Goal: Task Accomplishment & Management: Manage account settings

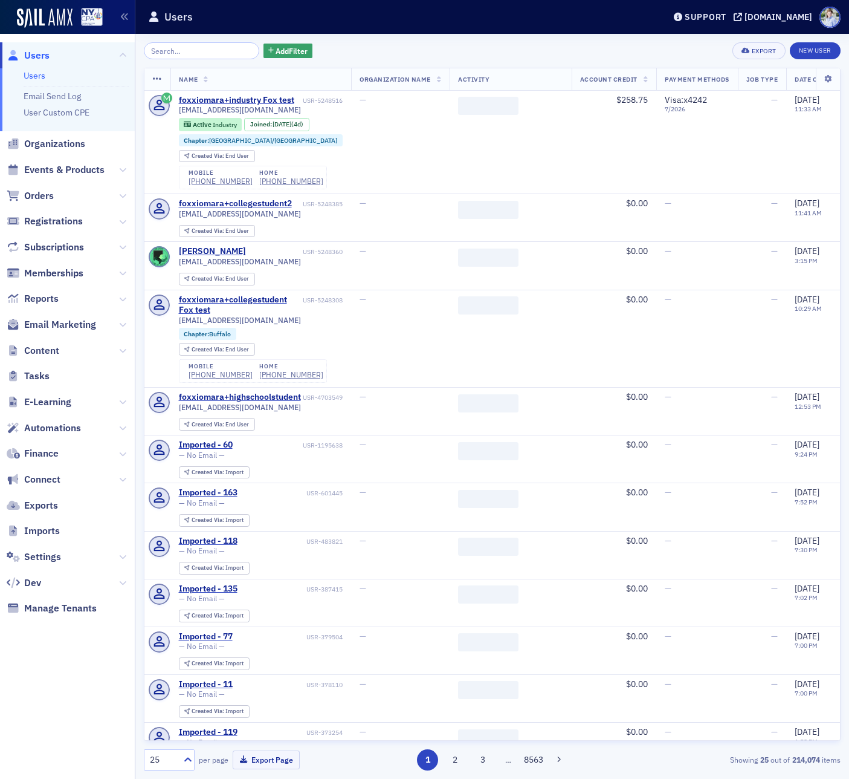
drag, startPoint x: 122, startPoint y: 322, endPoint x: 113, endPoint y: 326, distance: 9.5
click at [121, 322] on icon at bounding box center [122, 324] width 7 height 7
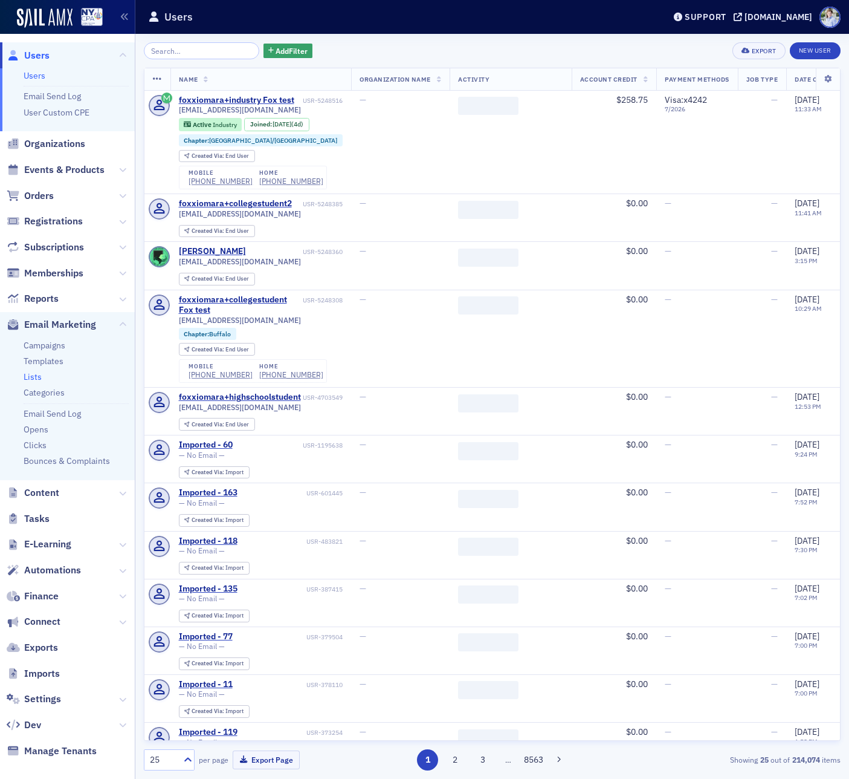
click at [34, 380] on link "Lists" at bounding box center [33, 376] width 18 height 11
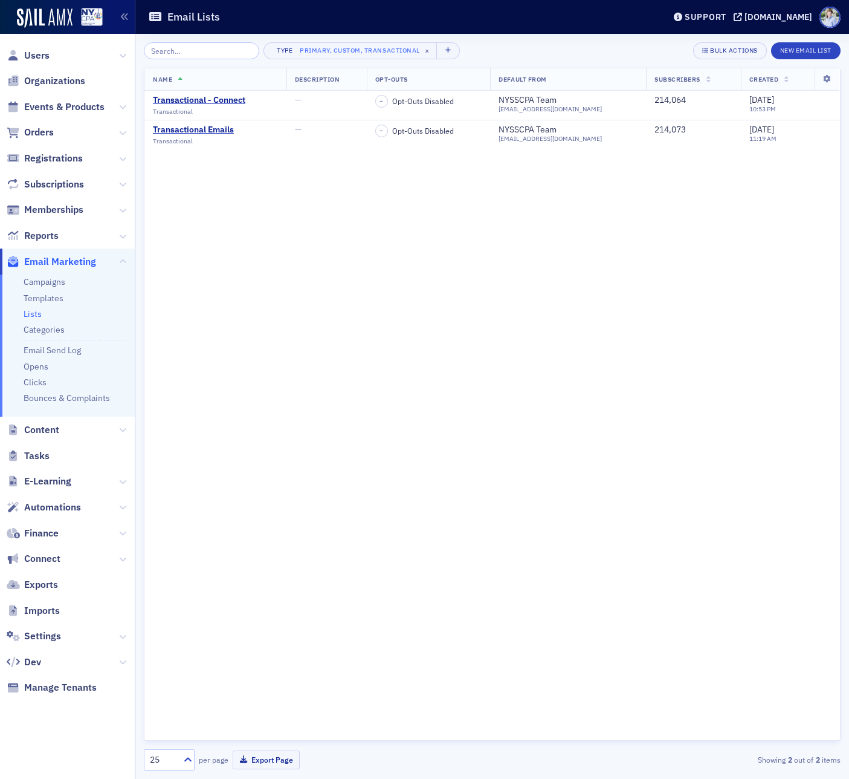
drag, startPoint x: 46, startPoint y: 333, endPoint x: 135, endPoint y: 317, distance: 90.2
click at [46, 333] on link "Categories" at bounding box center [44, 329] width 41 height 11
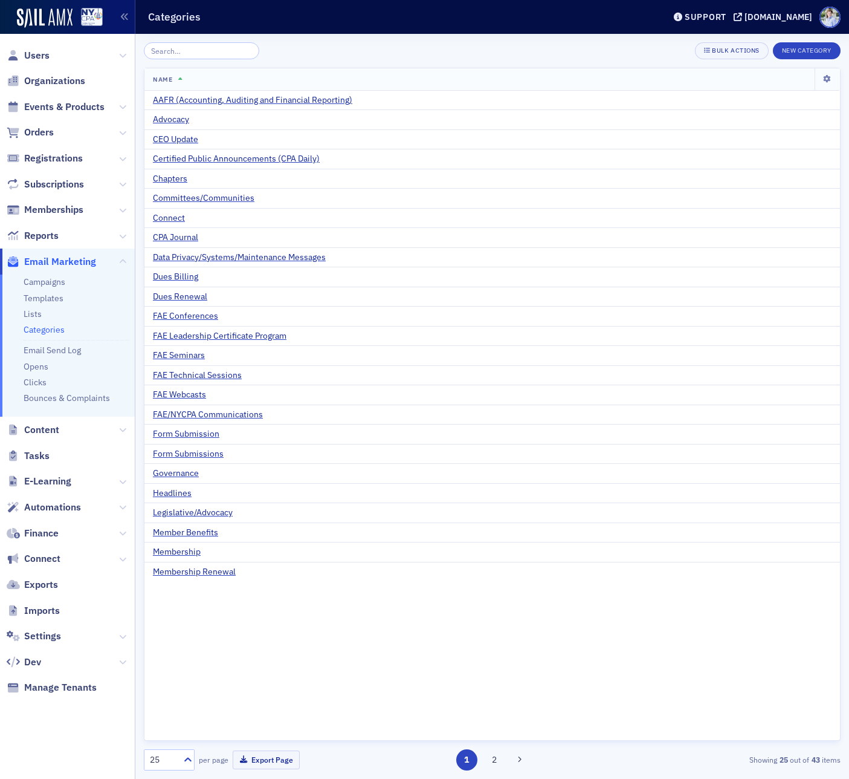
click at [476, 760] on button "1" at bounding box center [466, 759] width 21 height 21
click at [485, 762] on button "2" at bounding box center [494, 759] width 21 height 21
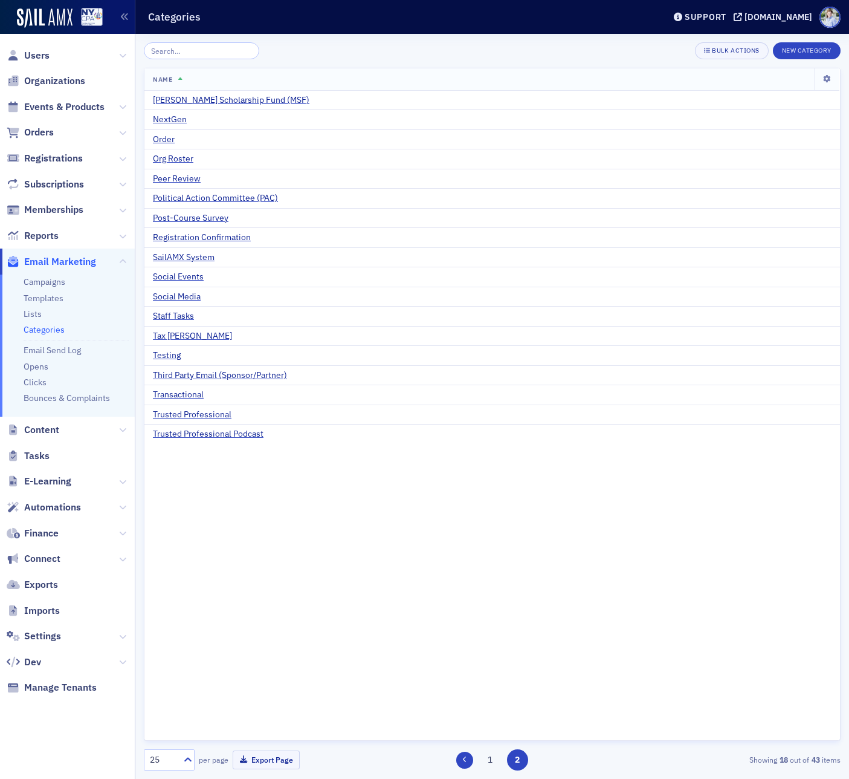
click at [470, 759] on button at bounding box center [464, 760] width 17 height 17
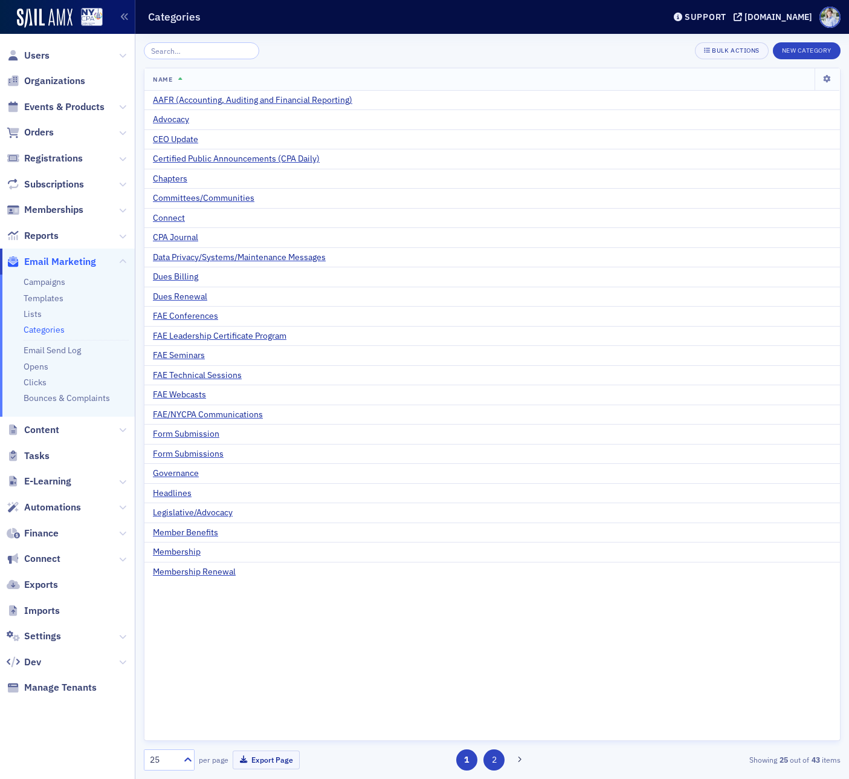
click at [493, 763] on button "2" at bounding box center [494, 759] width 21 height 21
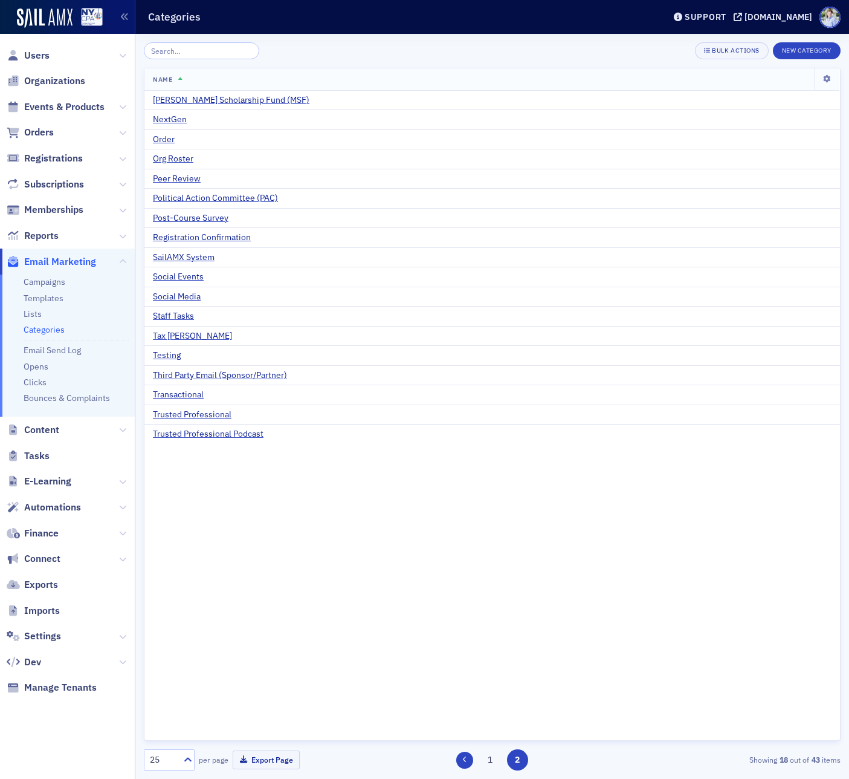
click at [467, 762] on button at bounding box center [464, 760] width 17 height 17
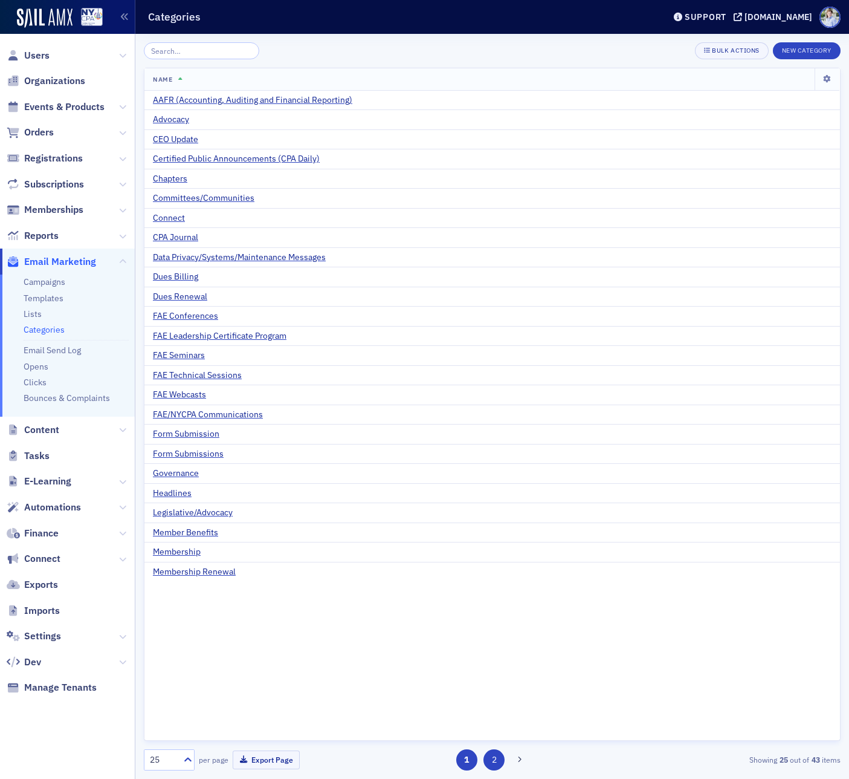
click at [499, 760] on button "2" at bounding box center [494, 759] width 21 height 21
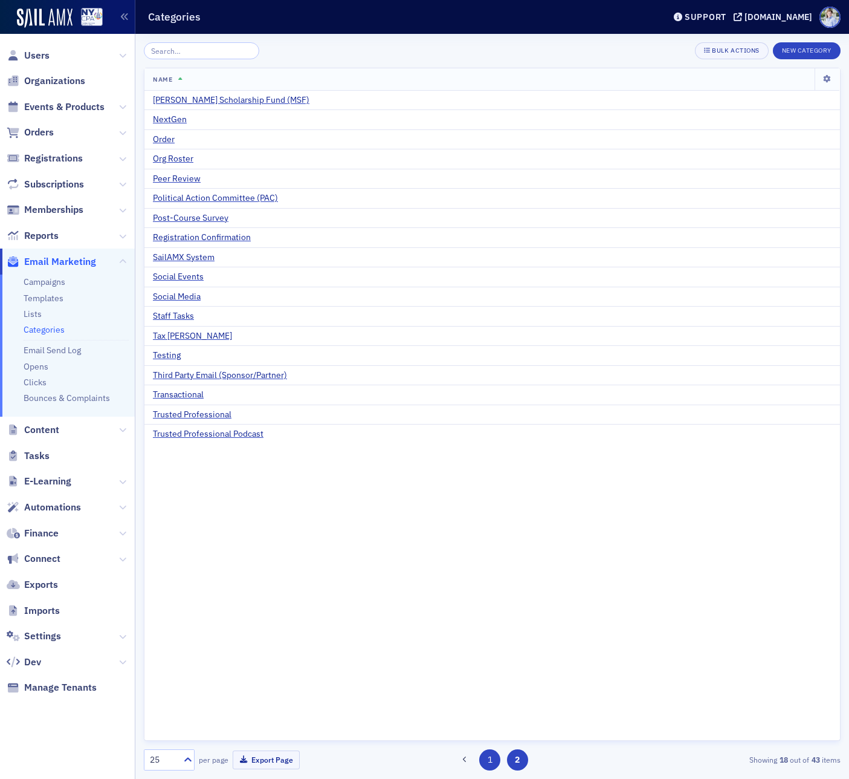
click at [487, 759] on button "1" at bounding box center [489, 759] width 21 height 21
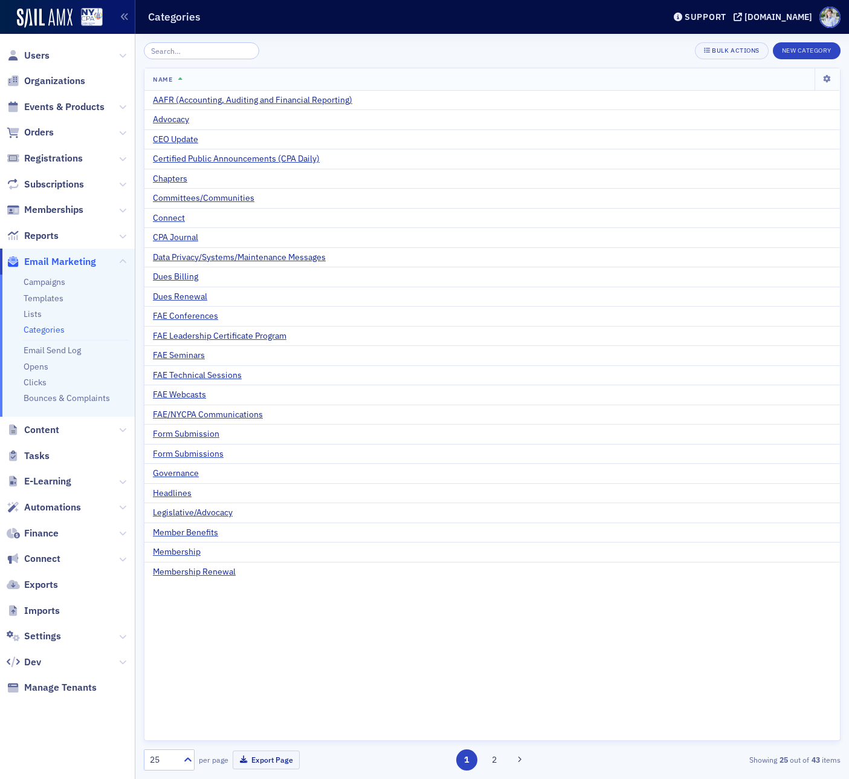
click at [434, 600] on div "Name AAFR (Accounting, Auditing and Financial Reporting) Advocacy CEO Update Ce…" at bounding box center [492, 404] width 697 height 673
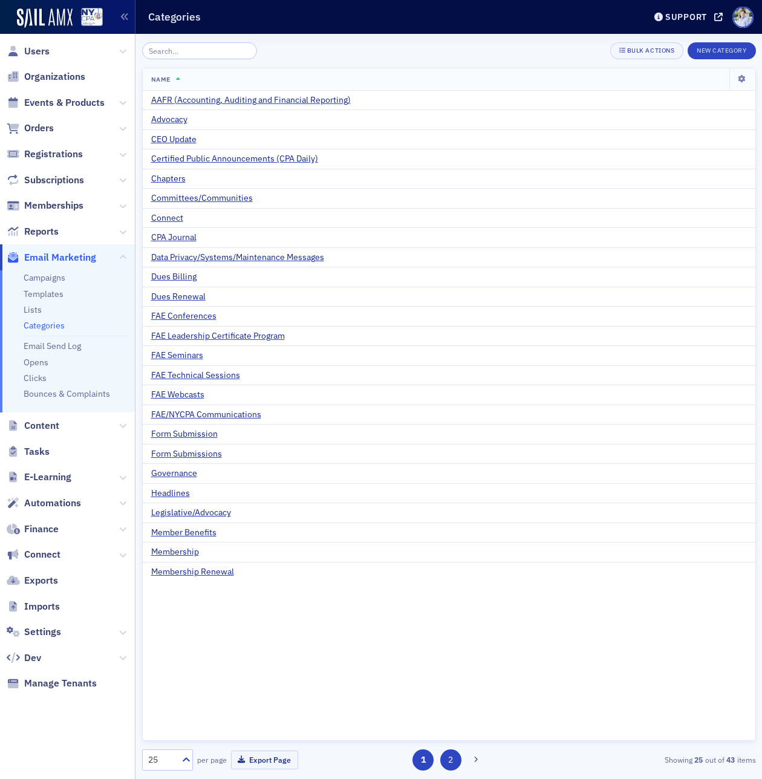
click at [456, 763] on button "2" at bounding box center [450, 759] width 21 height 21
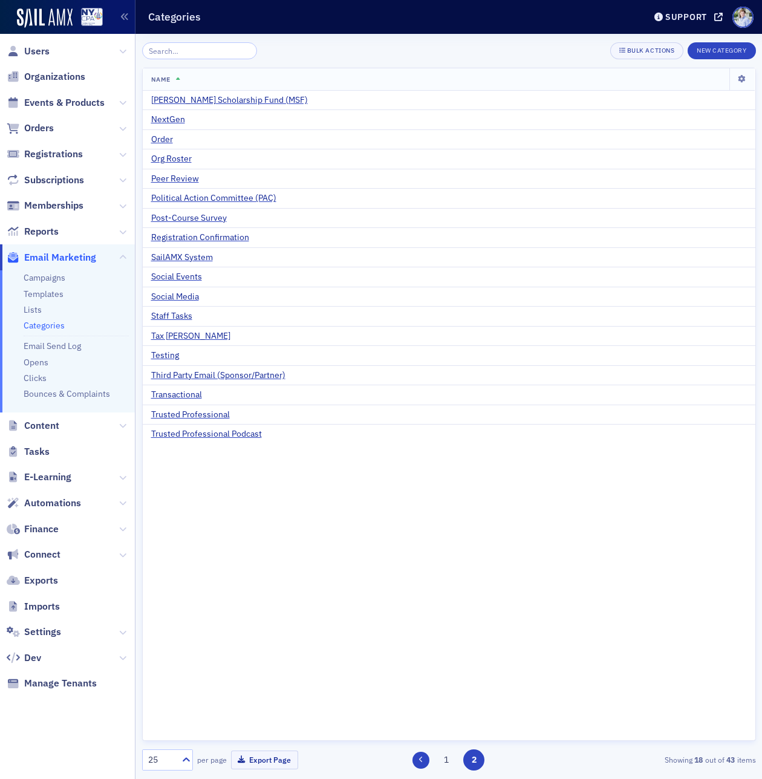
click at [423, 764] on button at bounding box center [420, 760] width 17 height 17
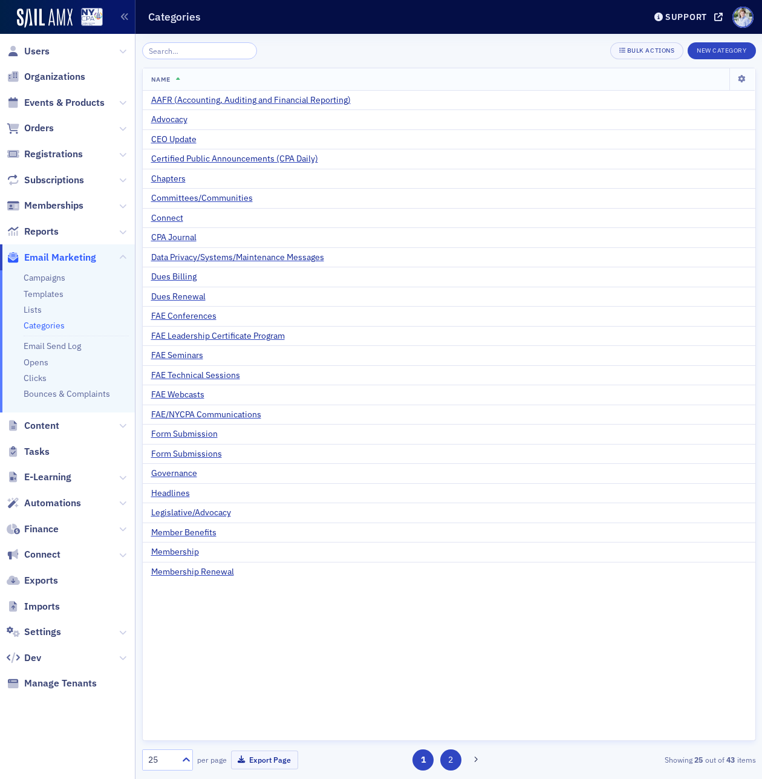
drag, startPoint x: 440, startPoint y: 763, endPoint x: 447, endPoint y: 762, distance: 7.4
click at [440, 763] on div "1 2" at bounding box center [449, 759] width 196 height 21
click at [467, 758] on button at bounding box center [475, 760] width 17 height 17
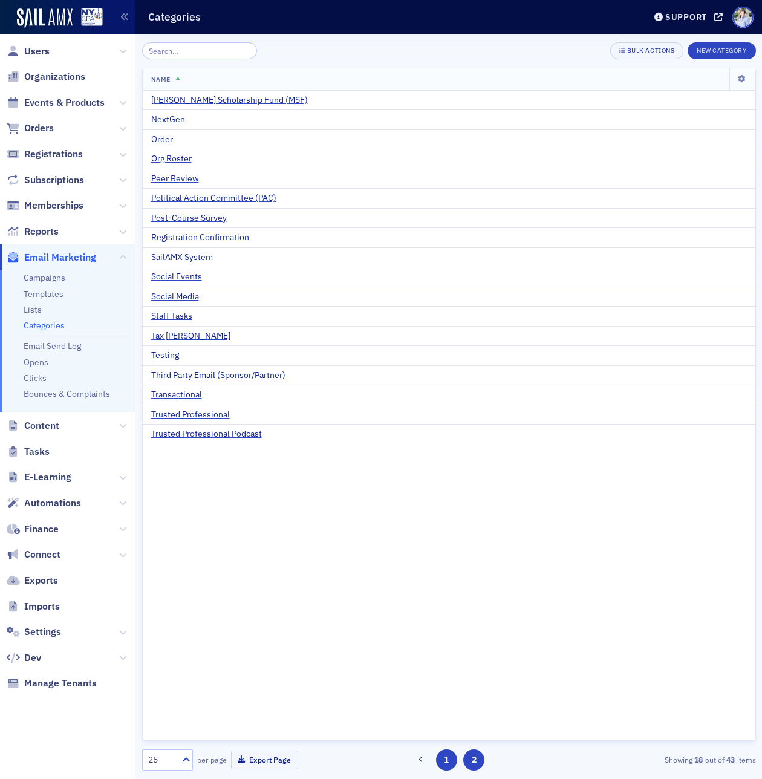
click at [444, 759] on button "1" at bounding box center [446, 759] width 21 height 21
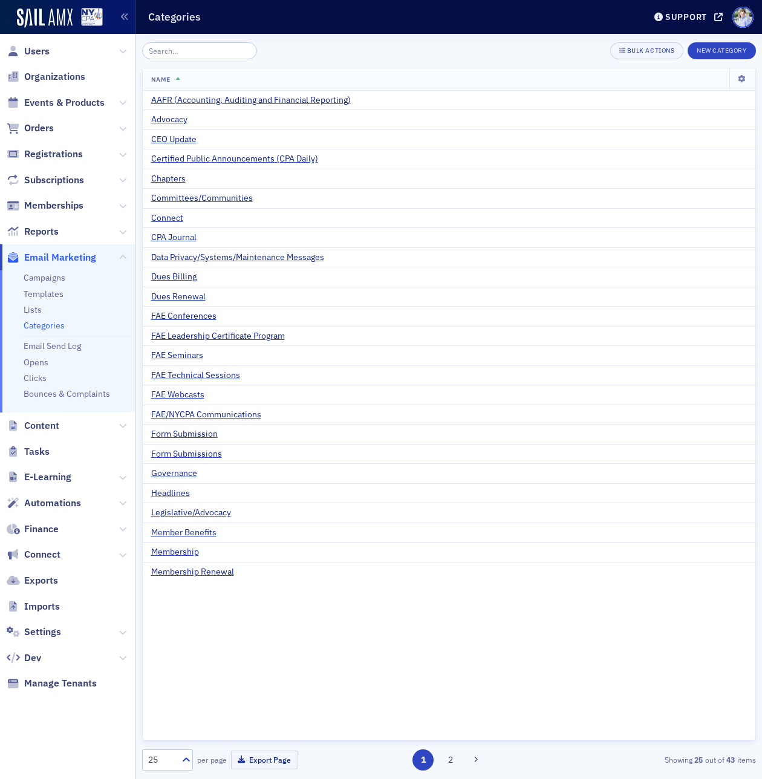
click at [508, 44] on div "Bulk Actions New Category" at bounding box center [449, 50] width 614 height 17
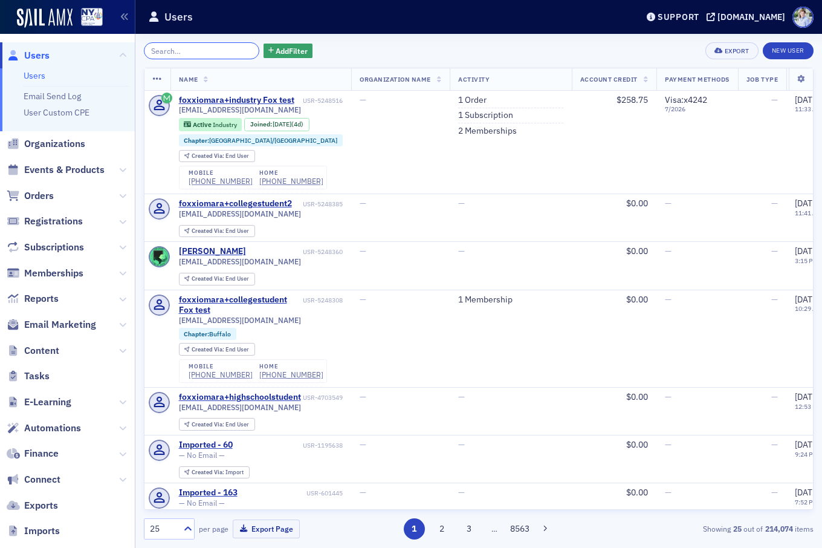
scroll to position [99, 0]
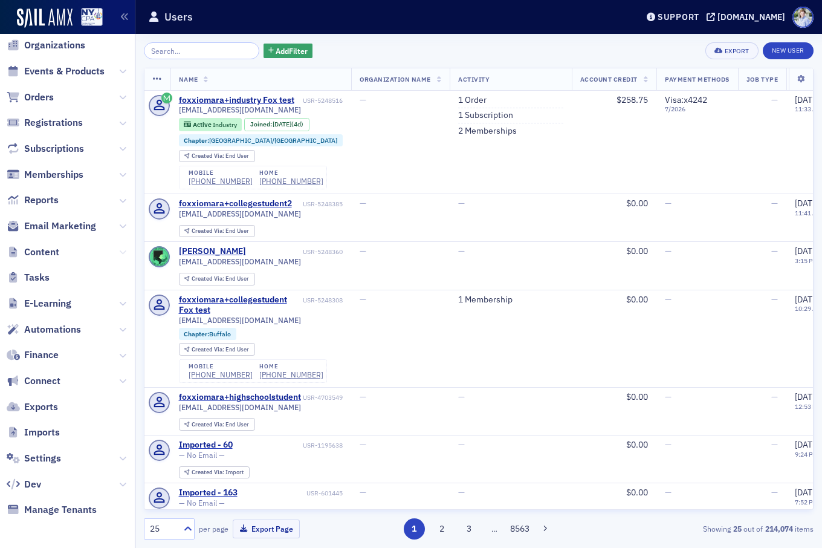
click at [118, 248] on span "Content" at bounding box center [67, 252] width 135 height 26
click at [121, 252] on icon at bounding box center [122, 251] width 7 height 7
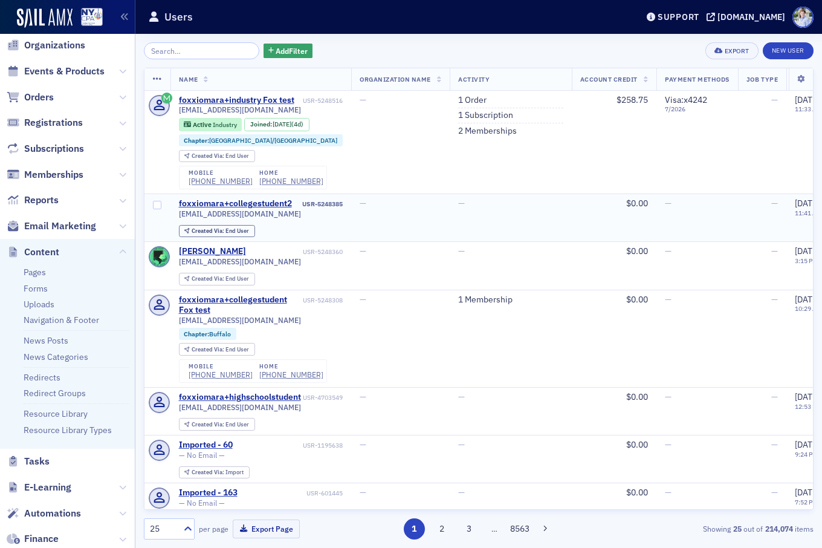
click at [37, 288] on link "Forms" at bounding box center [36, 288] width 24 height 11
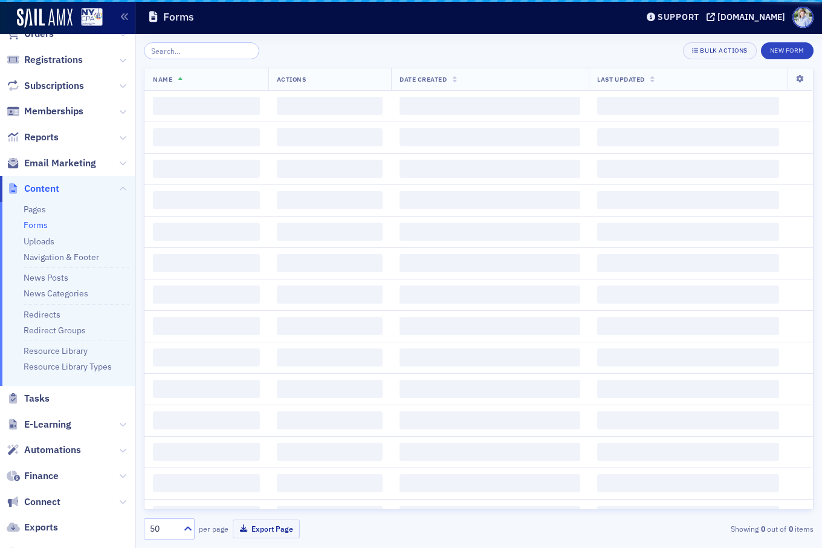
scroll to position [36, 0]
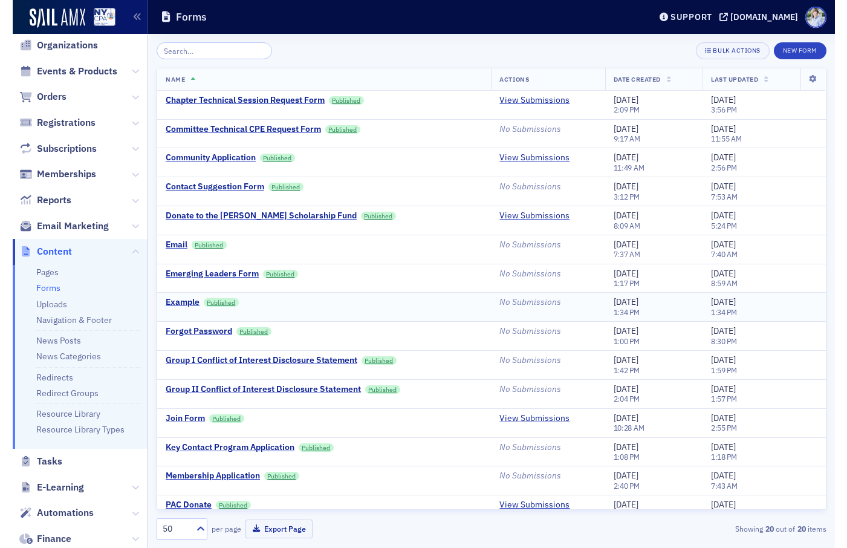
scroll to position [159, 0]
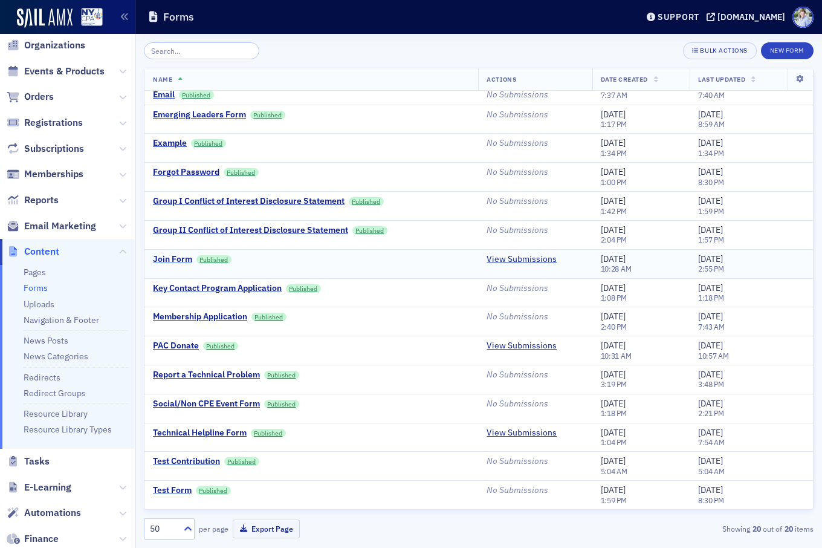
click at [172, 256] on div "Join Form" at bounding box center [172, 259] width 39 height 11
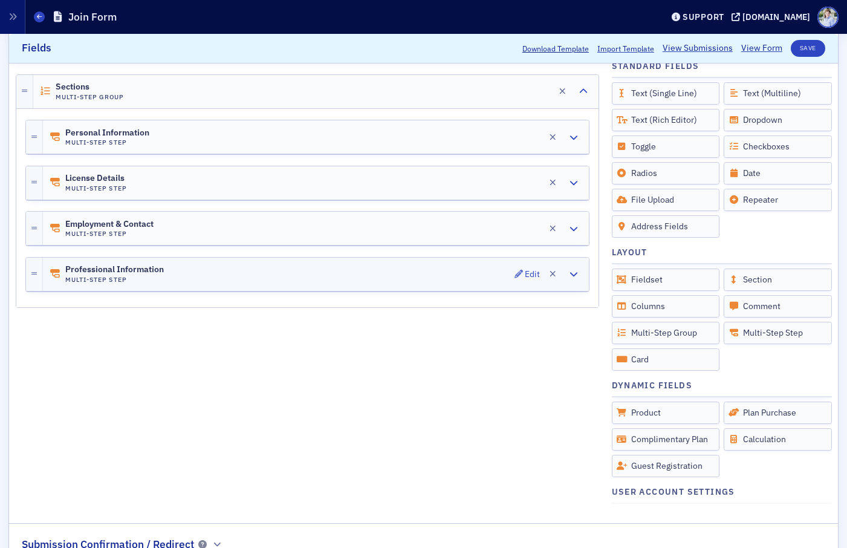
scroll to position [222, 0]
click at [163, 133] on div "Personal Information Multi-Step Step Edit" at bounding box center [316, 136] width 546 height 33
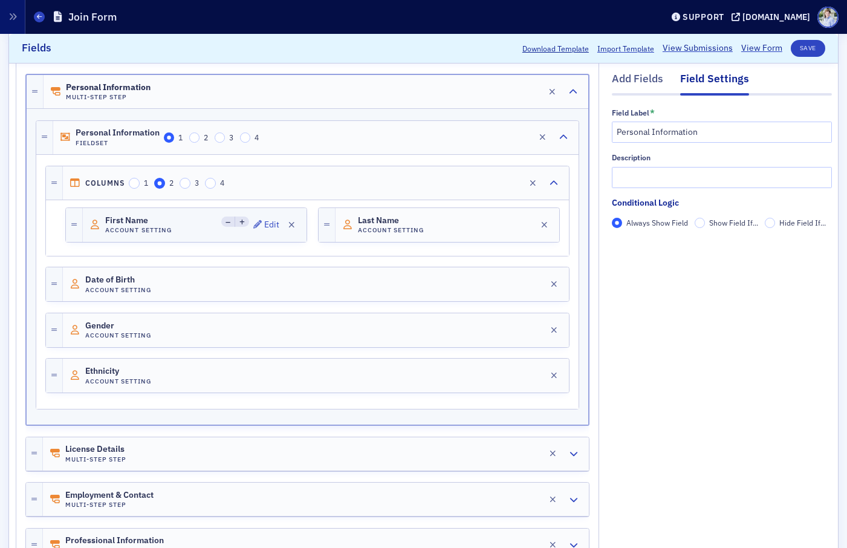
scroll to position [449, 0]
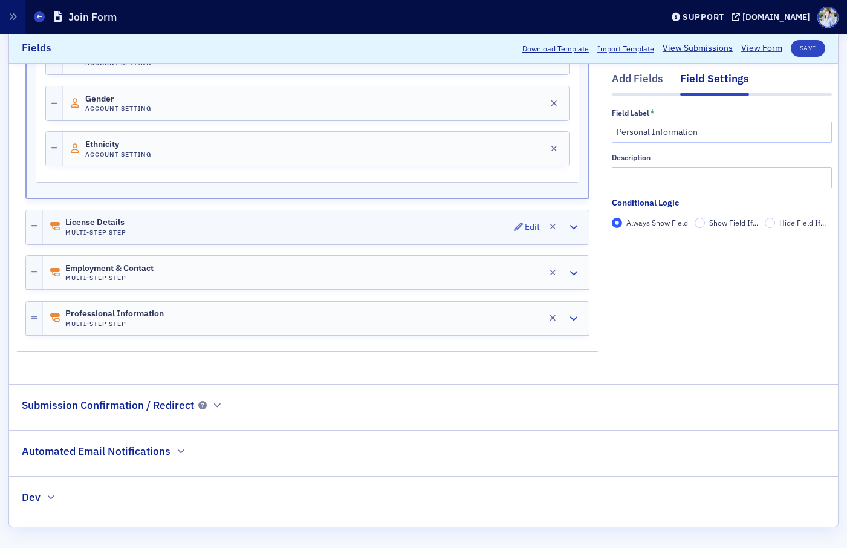
click at [163, 220] on div "License Details Multi-Step Step Edit" at bounding box center [316, 226] width 546 height 33
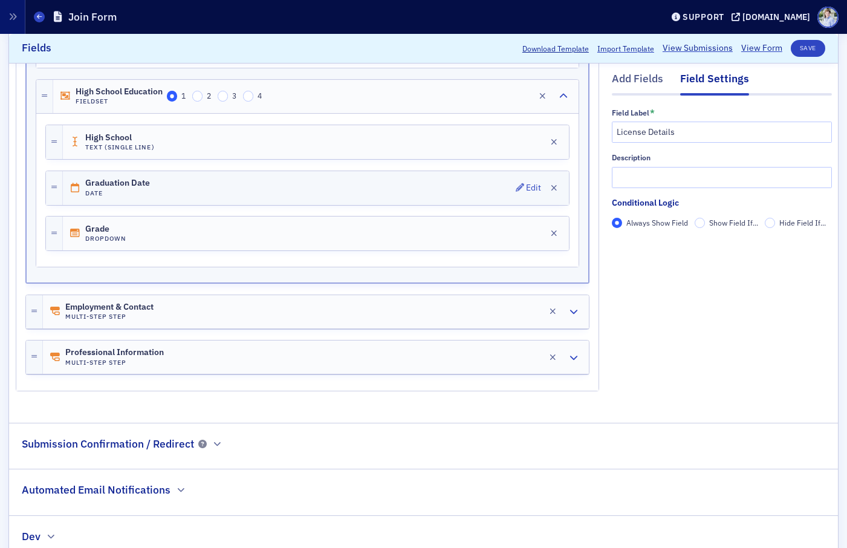
scroll to position [1828, 0]
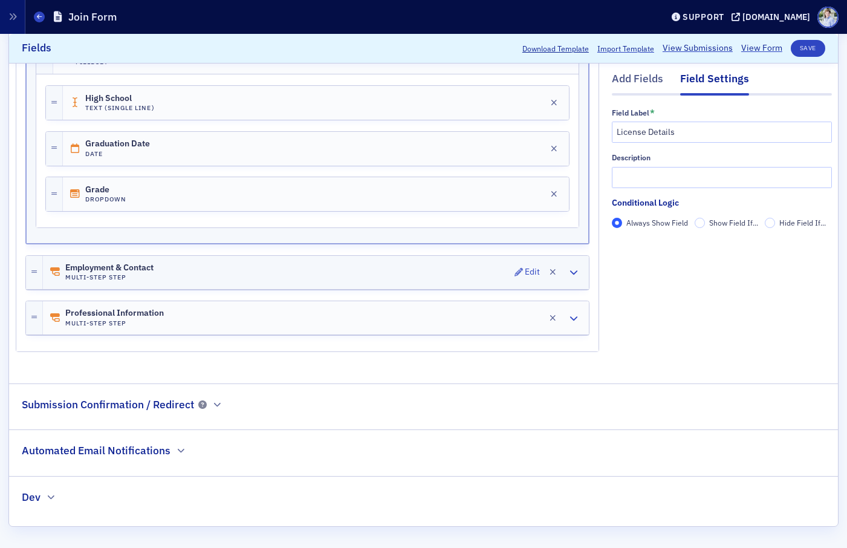
click at [163, 268] on div "Employment & Contact Multi-Step Step Edit" at bounding box center [316, 272] width 546 height 33
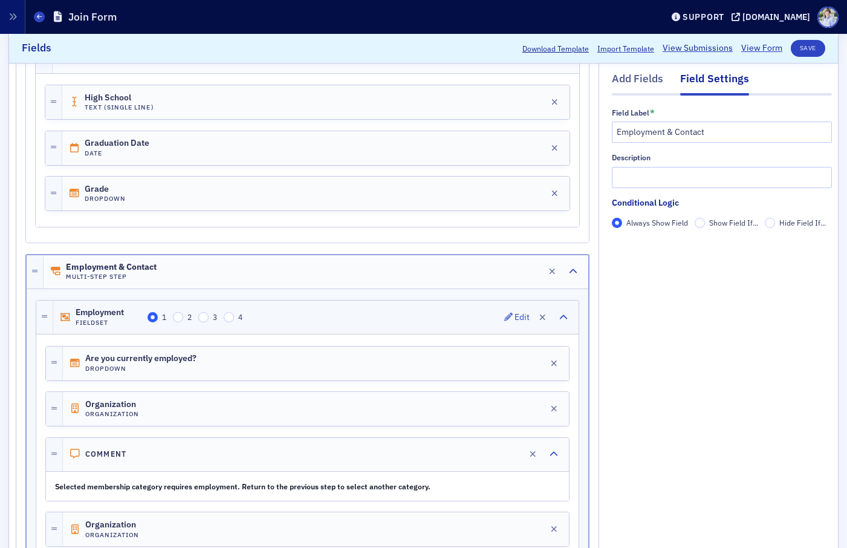
click at [106, 322] on h4 "Fieldset" at bounding box center [110, 323] width 68 height 8
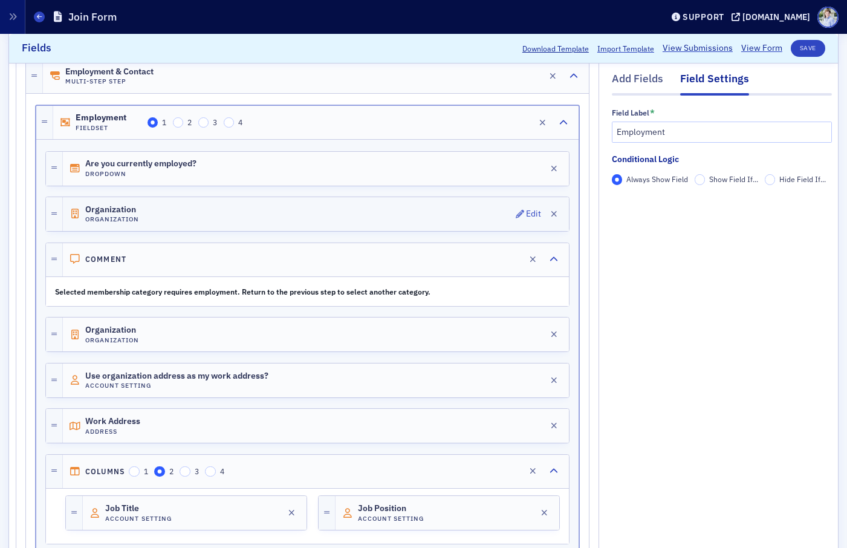
scroll to position [2020, 0]
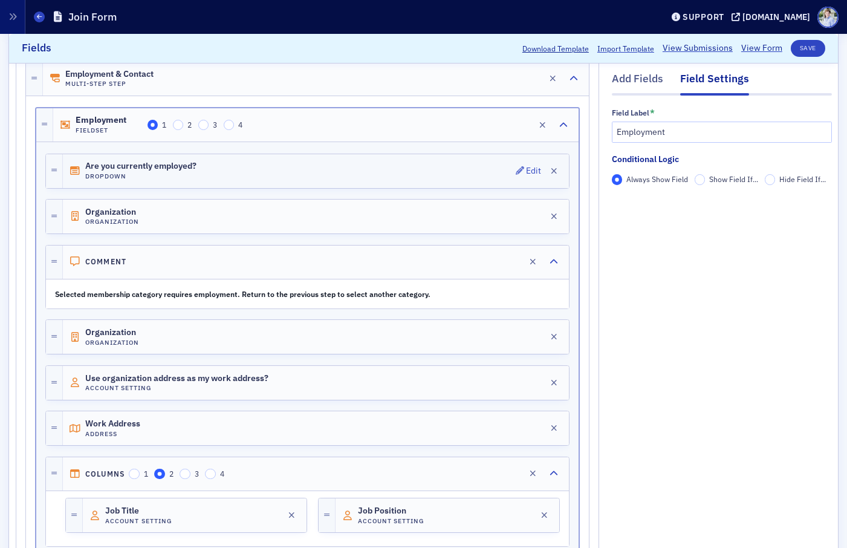
click at [143, 177] on h4 "Dropdown" at bounding box center [140, 176] width 111 height 8
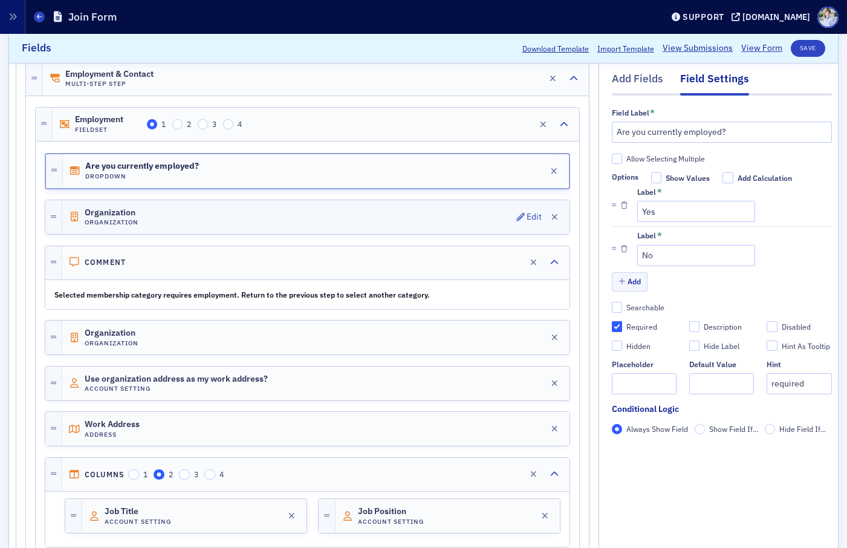
click at [283, 222] on div "Organization Organization Edit" at bounding box center [315, 217] width 507 height 34
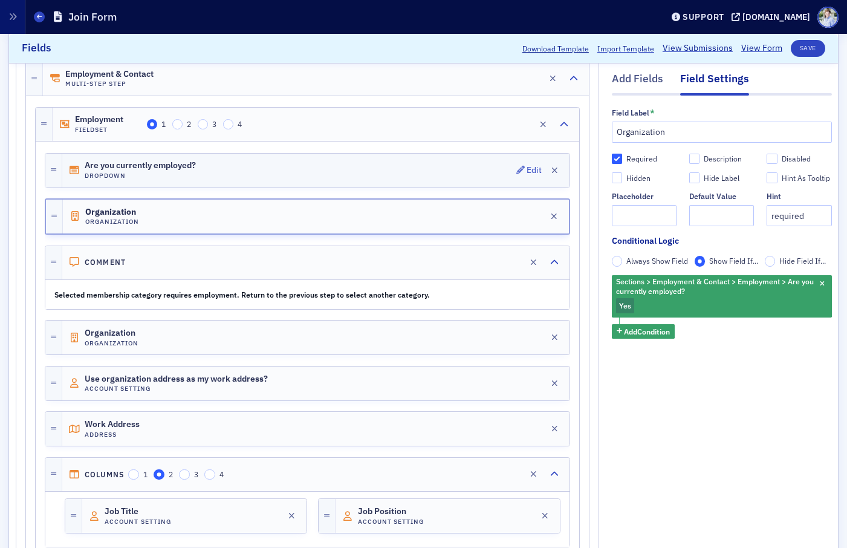
click at [303, 167] on div "Are you currently employed? Dropdown Edit" at bounding box center [315, 171] width 507 height 34
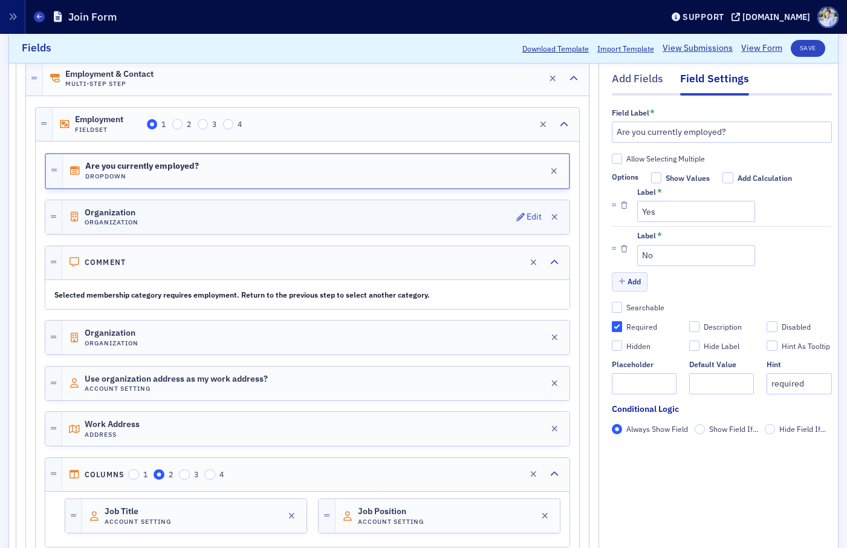
click at [191, 221] on div "Organization Organization Edit" at bounding box center [315, 217] width 507 height 34
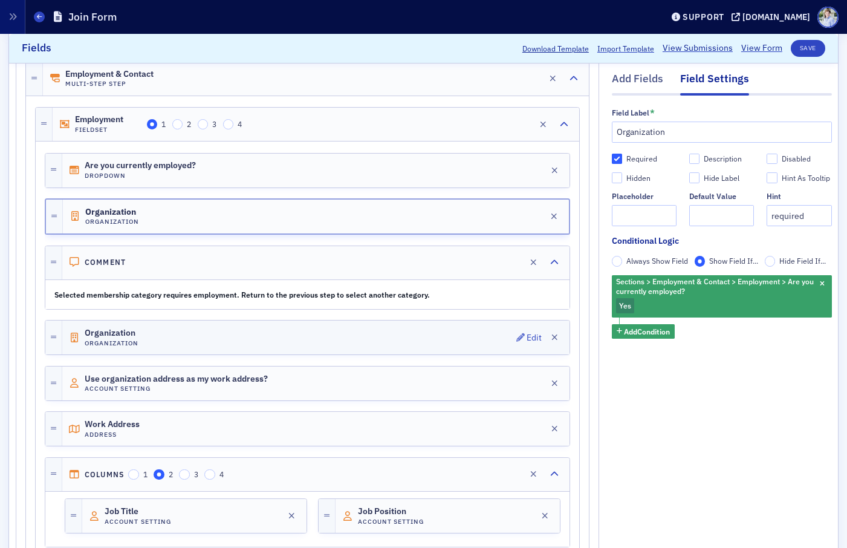
click at [183, 330] on div "Organization Organization Edit" at bounding box center [315, 337] width 507 height 34
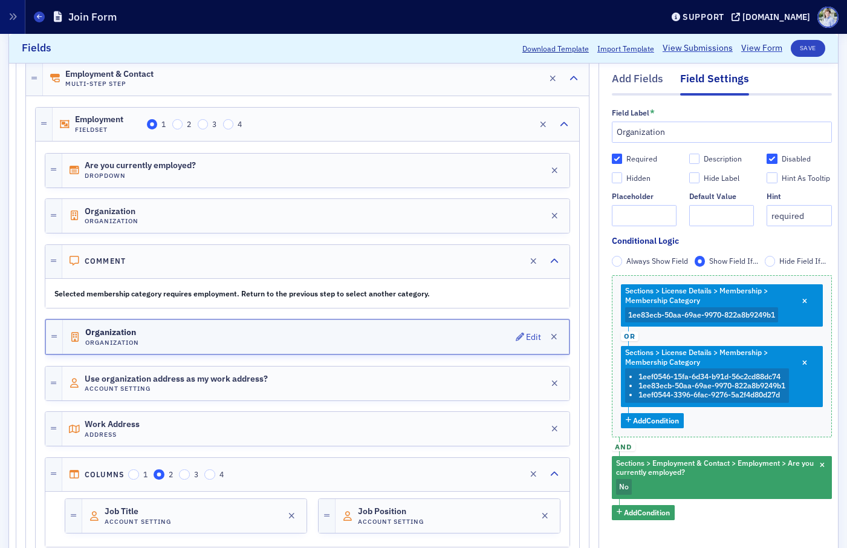
scroll to position [2022, 0]
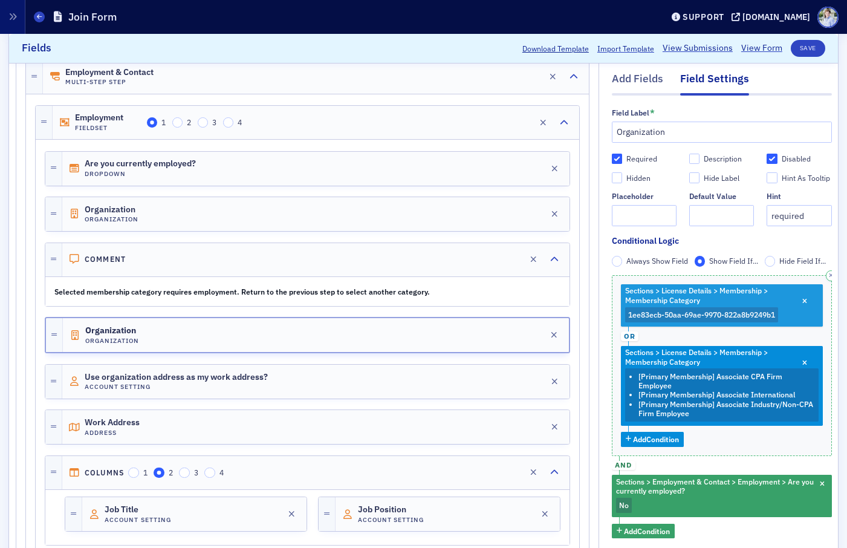
click at [681, 309] on span "1ee83ecb-50aa-69ae-9970-822a8b9249b1" at bounding box center [702, 315] width 154 height 16
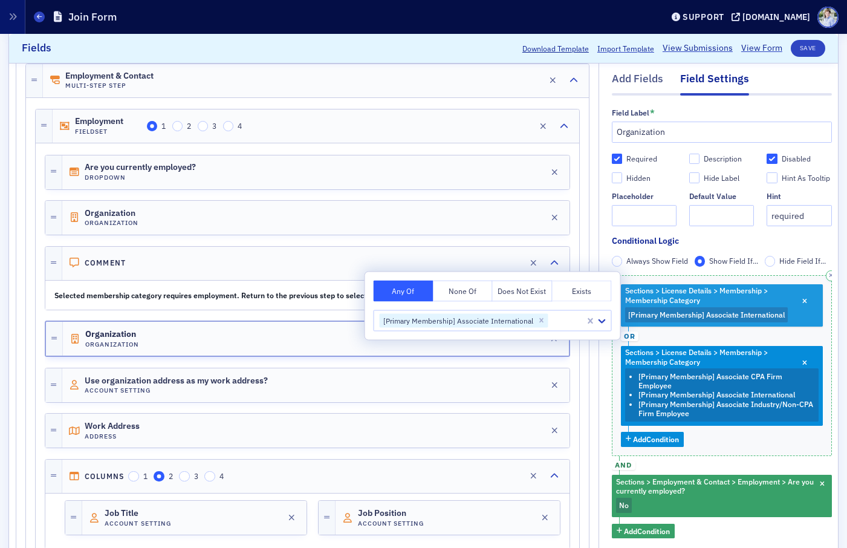
click at [723, 310] on span "[Primary Membership] Associate International" at bounding box center [706, 315] width 157 height 10
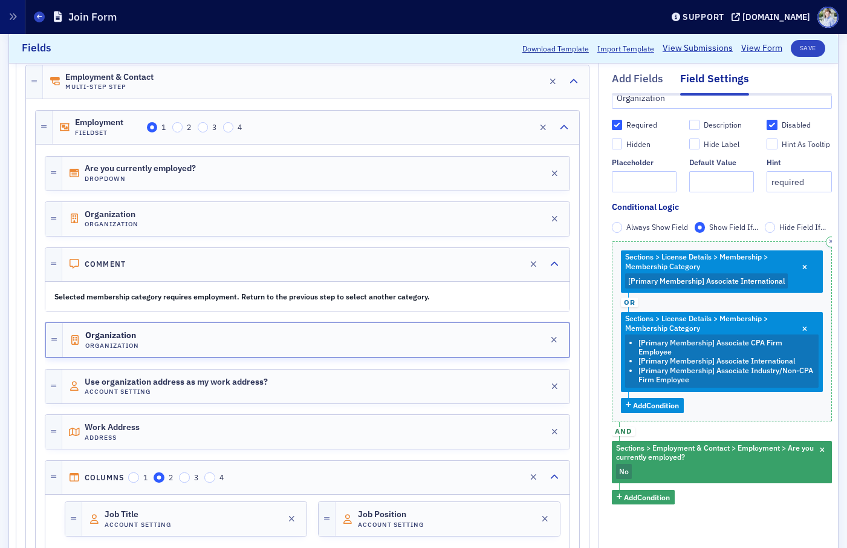
scroll to position [0, 0]
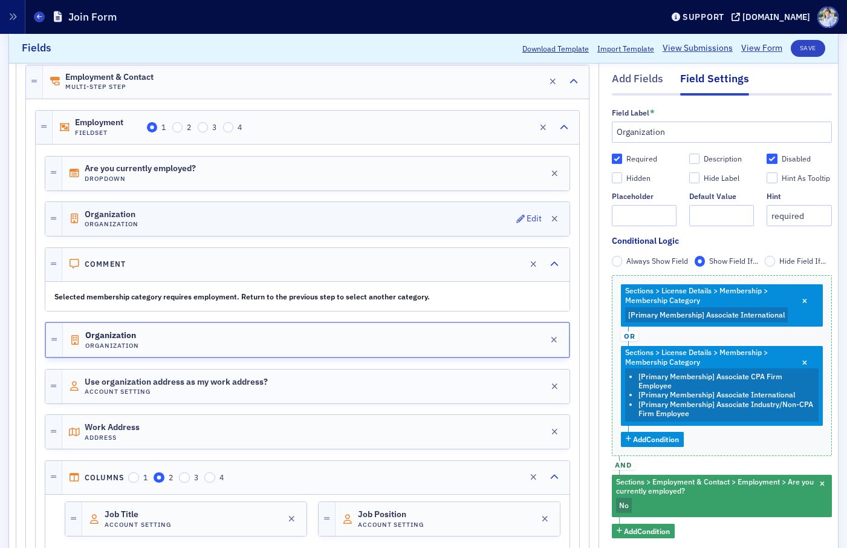
click at [216, 214] on div "Organization Organization Edit" at bounding box center [315, 219] width 507 height 34
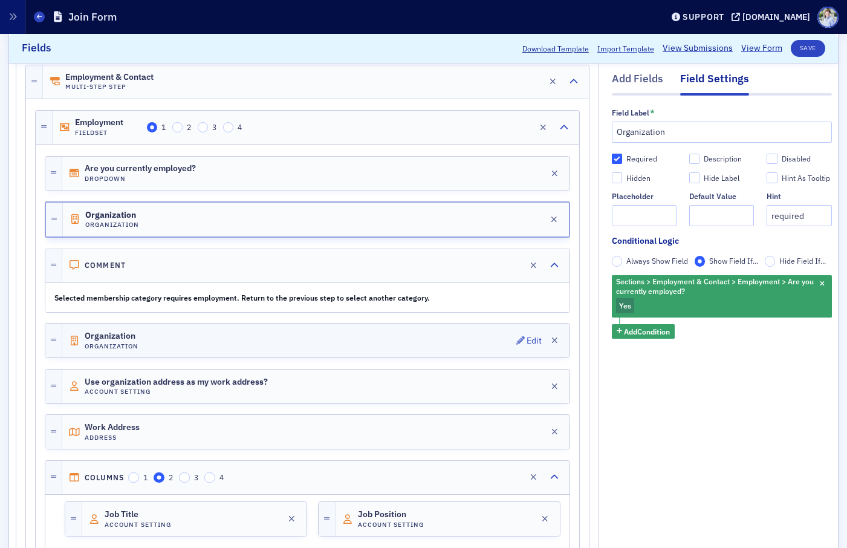
click at [210, 329] on div "Organization Organization Edit" at bounding box center [315, 340] width 507 height 34
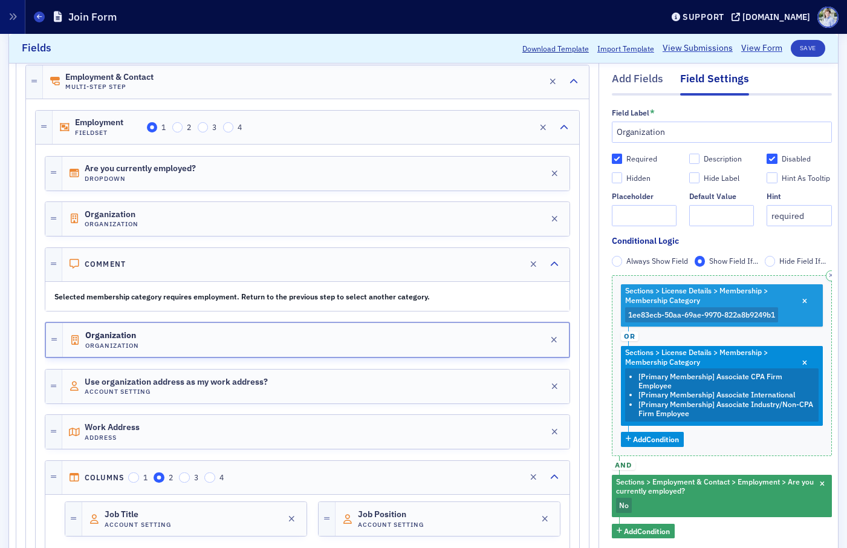
click at [742, 314] on span "1ee83ecb-50aa-69ae-9970-822a8b9249b1" at bounding box center [701, 315] width 147 height 10
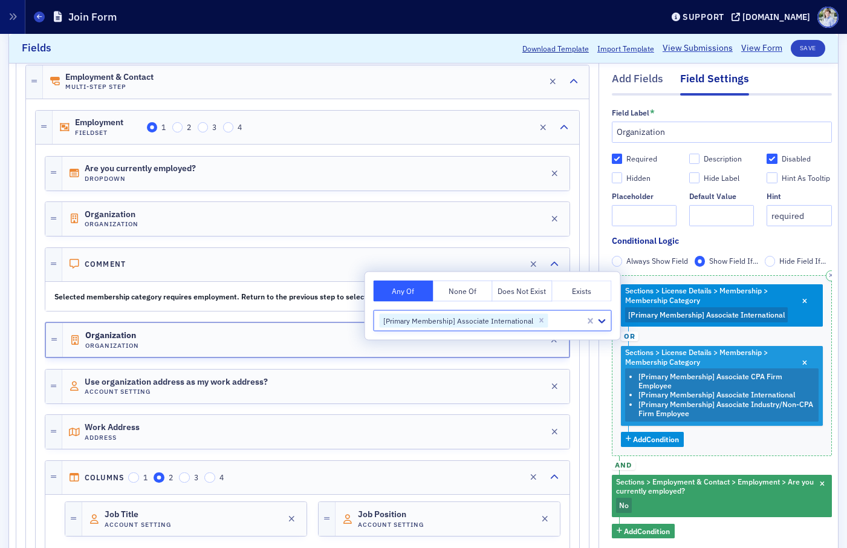
click at [723, 363] on span "Sections > License Details > Membership > Membership Category" at bounding box center [715, 357] width 185 height 23
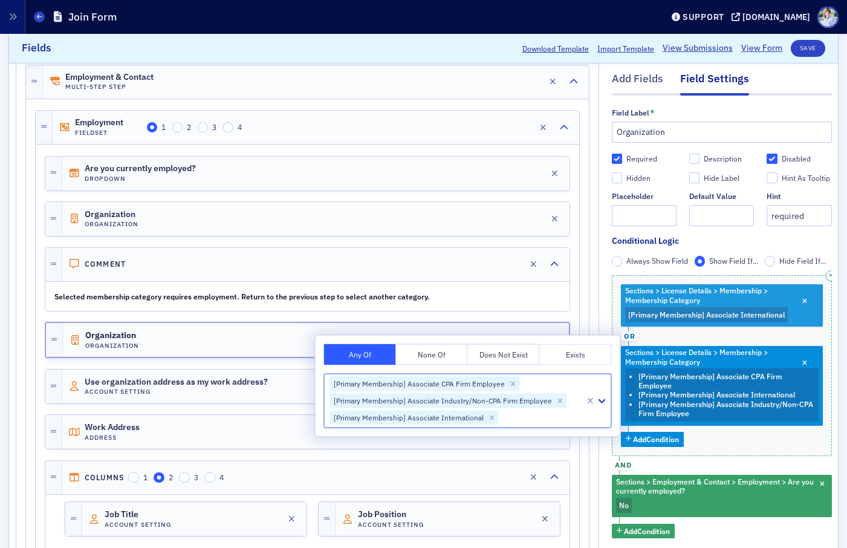
click at [721, 311] on span "[Primary Membership] Associate International" at bounding box center [706, 315] width 157 height 10
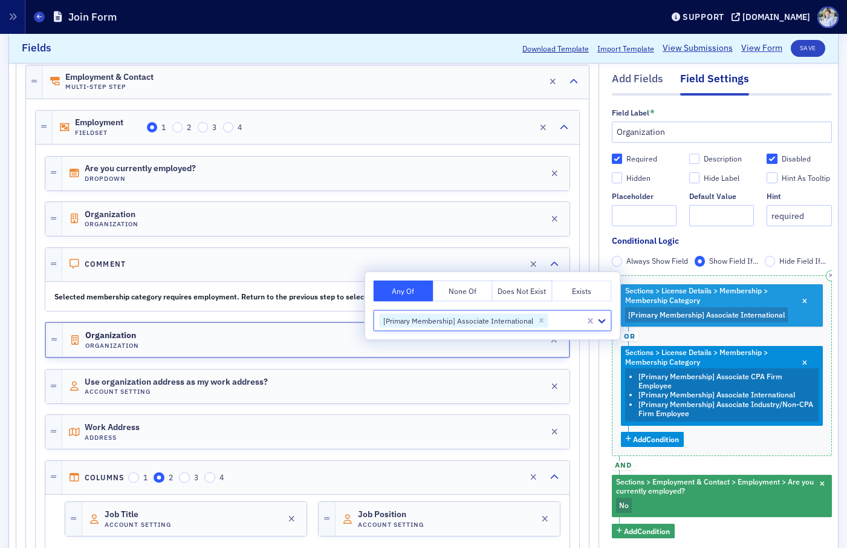
click at [726, 310] on span "[Primary Membership] Associate International" at bounding box center [706, 315] width 157 height 10
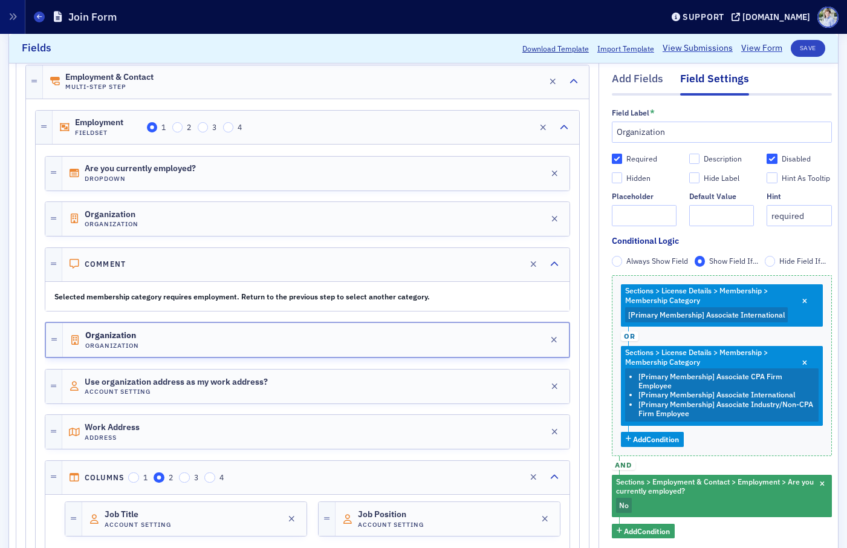
scroll to position [34, 0]
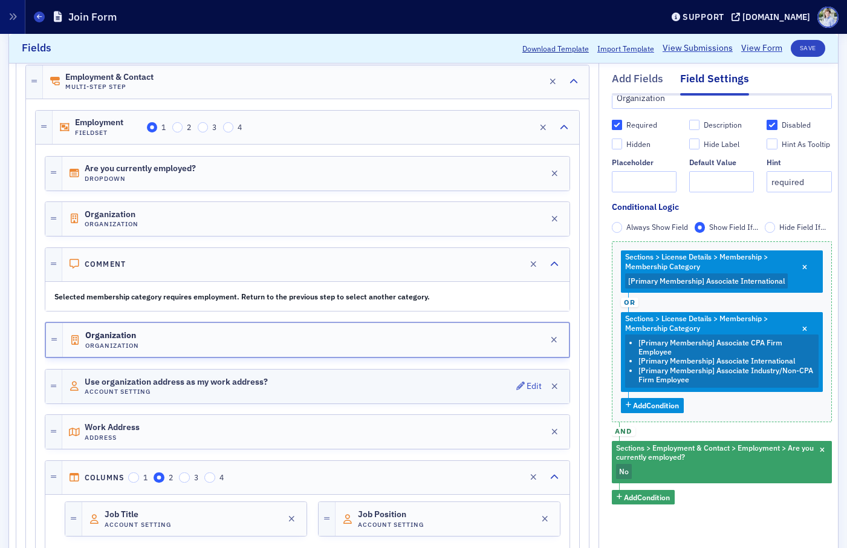
click at [242, 381] on span "Use organization address as my work address?" at bounding box center [176, 382] width 183 height 10
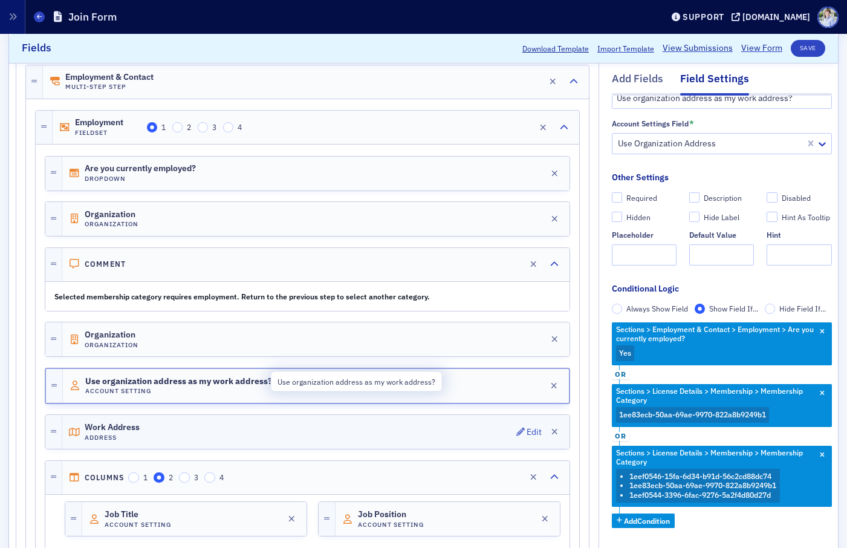
click at [222, 433] on div "Work Address Address Edit" at bounding box center [315, 432] width 507 height 34
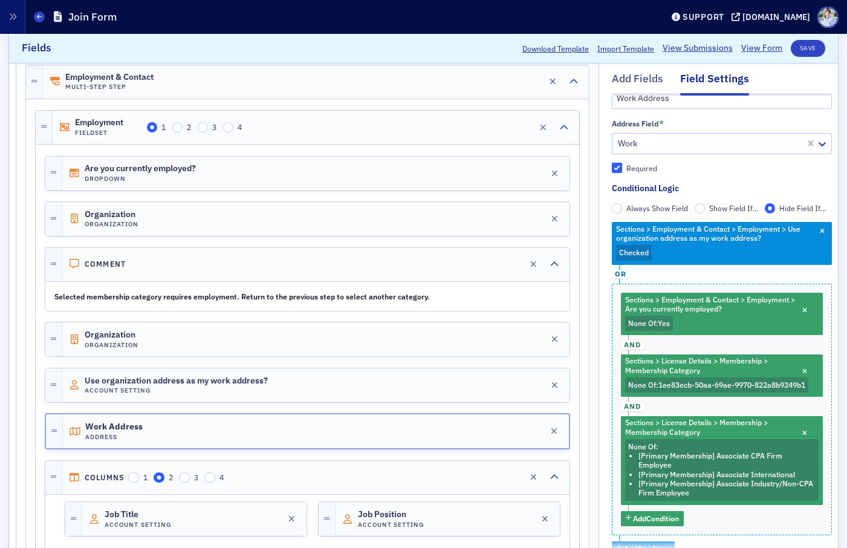
click at [215, 291] on strong "Selected membership category requires employment. Return to the previous step t…" at bounding box center [241, 296] width 375 height 10
click at [209, 267] on div "Comment Edit" at bounding box center [315, 264] width 507 height 33
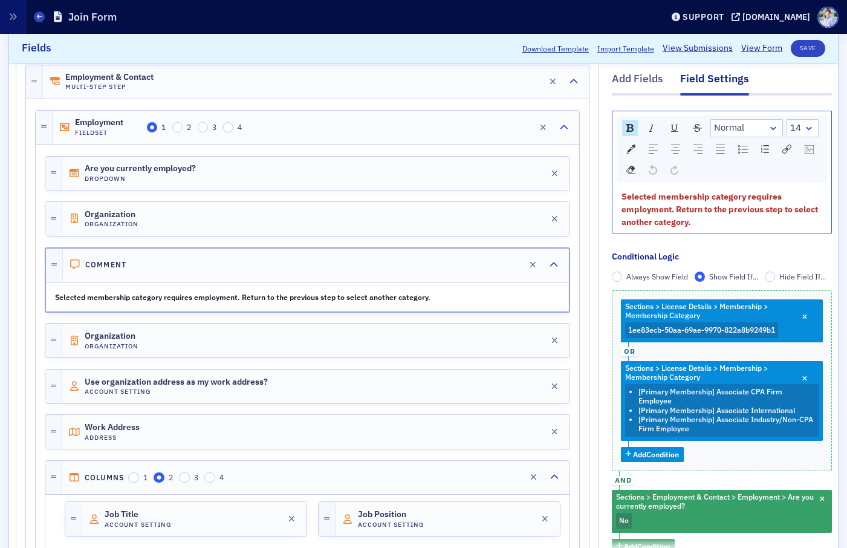
scroll to position [0, 0]
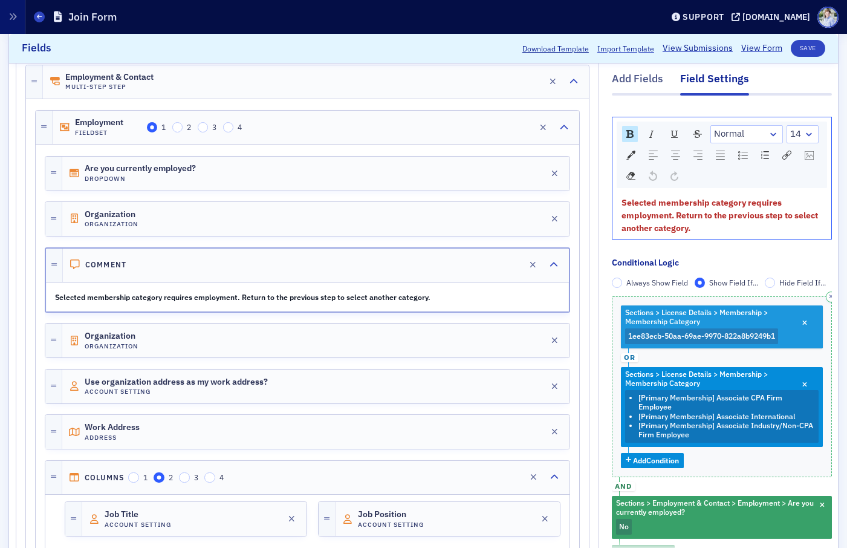
click at [694, 333] on span "1ee83ecb-50aa-69ae-9970-822a8b9249b1" at bounding box center [701, 336] width 147 height 10
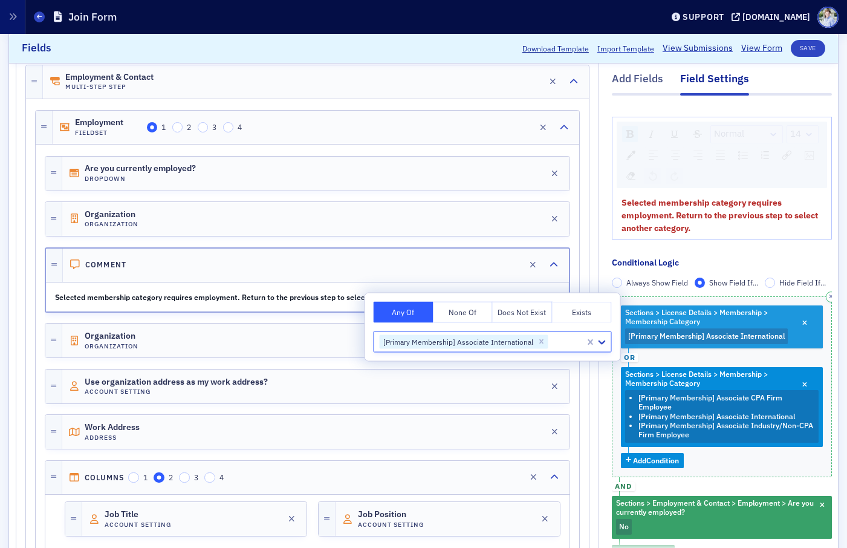
click at [707, 340] on span "[Primary Membership] Associate International" at bounding box center [706, 336] width 157 height 10
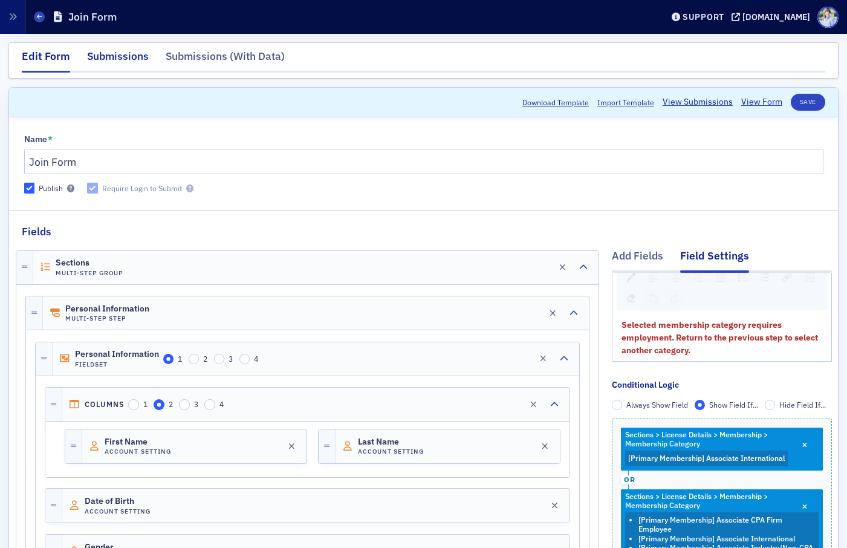
click at [102, 63] on div "Submissions" at bounding box center [118, 59] width 62 height 22
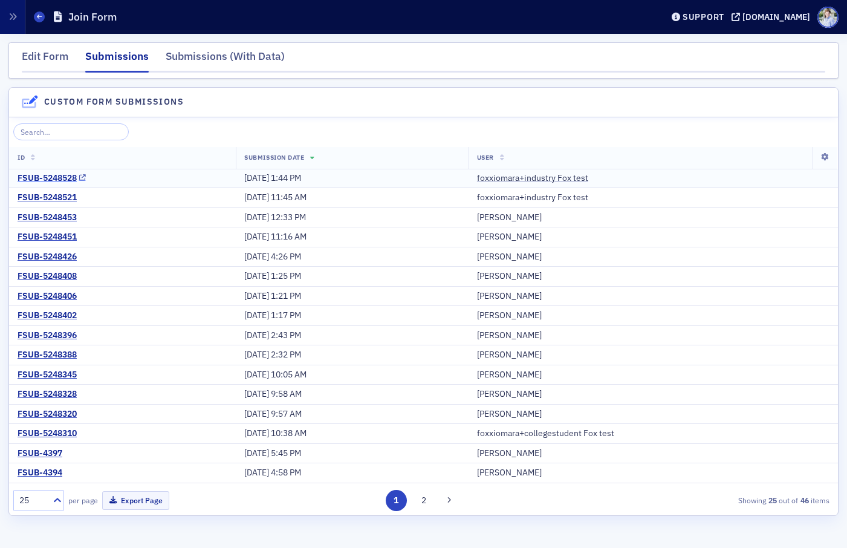
click at [70, 180] on div "FSUB-5248528" at bounding box center [47, 178] width 59 height 11
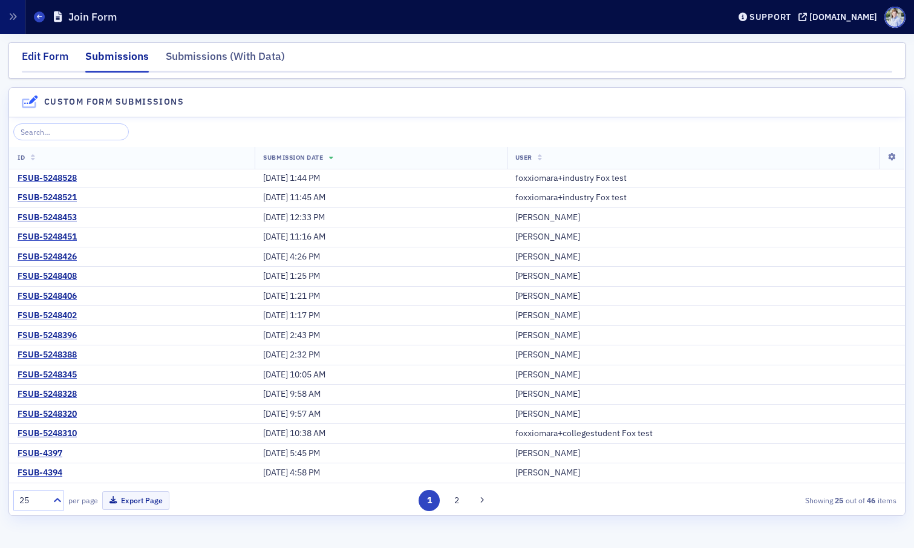
click at [61, 61] on div "Edit Form" at bounding box center [45, 59] width 47 height 22
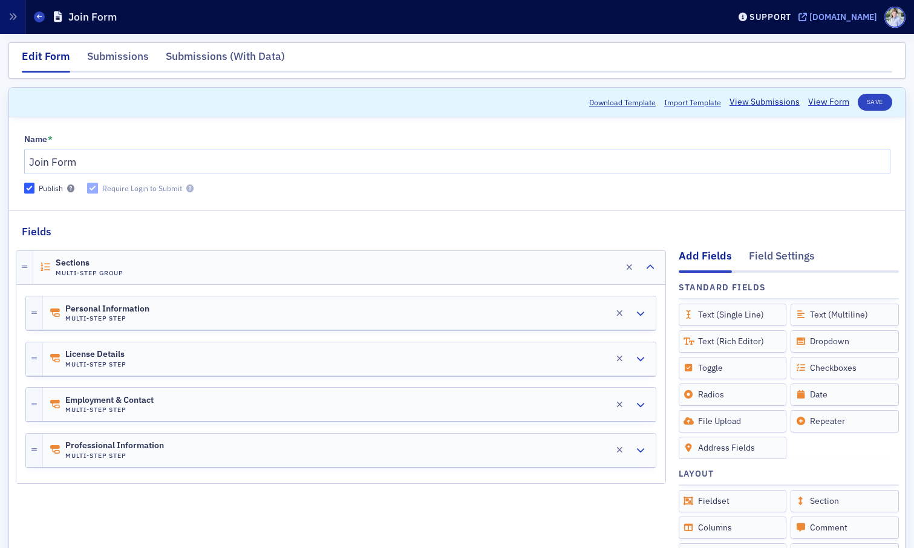
click at [795, 12] on div "[DOMAIN_NAME]" at bounding box center [843, 16] width 68 height 11
click at [795, 103] on link "View Form" at bounding box center [828, 102] width 41 height 13
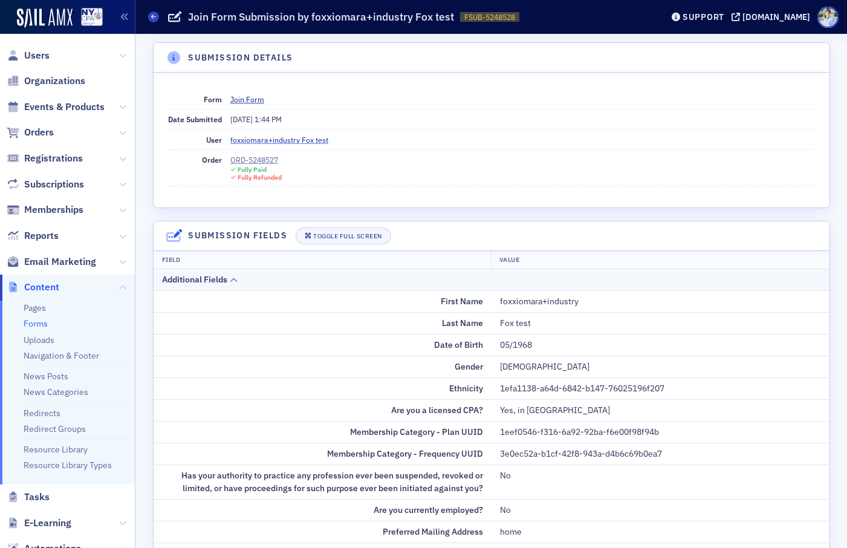
click at [295, 138] on div "foxxiomara+industry Fox test" at bounding box center [279, 139] width 98 height 11
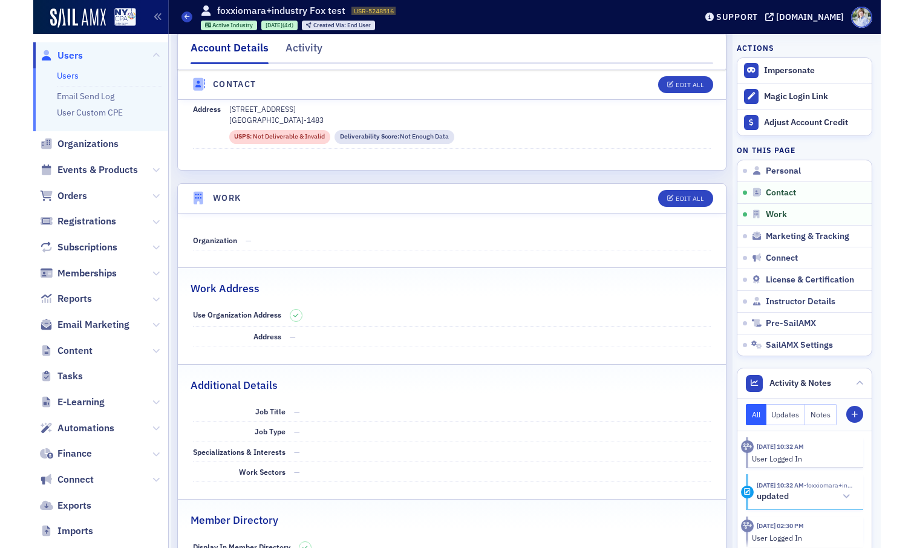
scroll to position [644, 0]
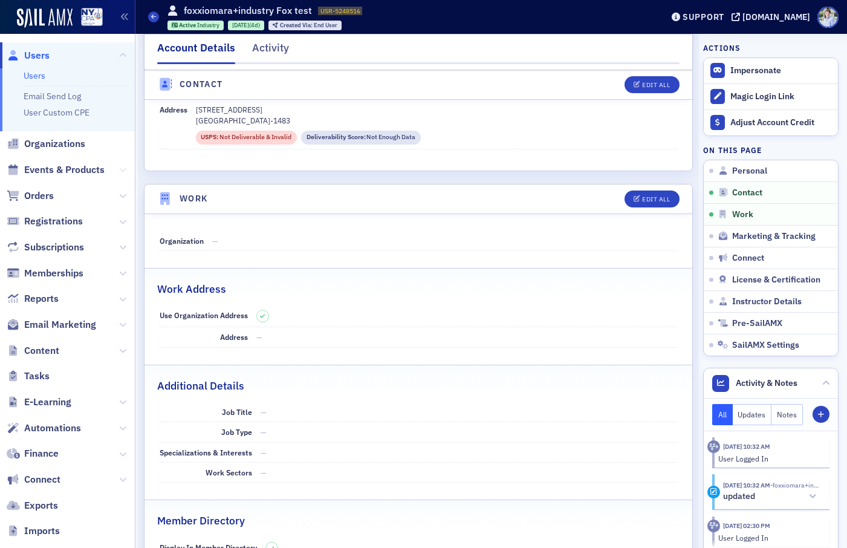
click at [122, 172] on icon at bounding box center [122, 169] width 7 height 7
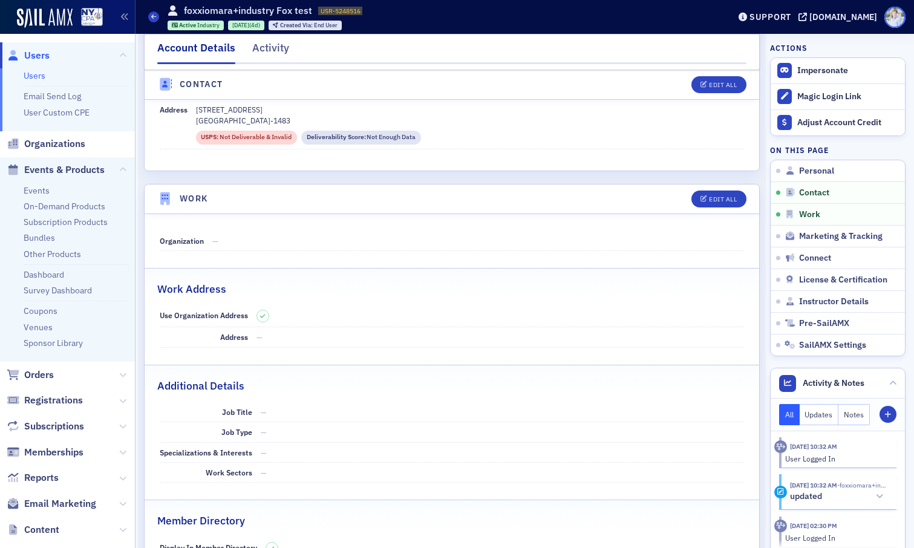
click at [846, 21] on span at bounding box center [894, 17] width 21 height 21
click at [846, 41] on span "My Profile" at bounding box center [882, 38] width 47 height 11
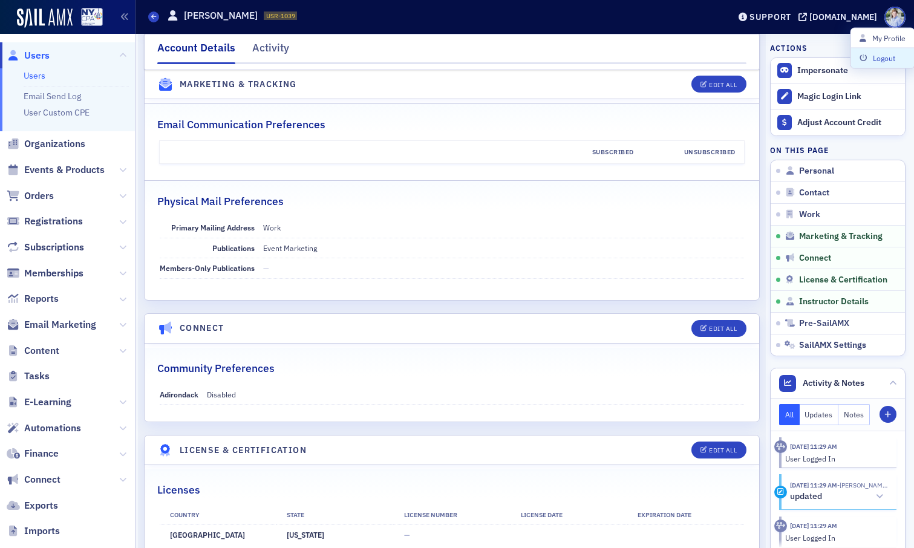
scroll to position [1558, 0]
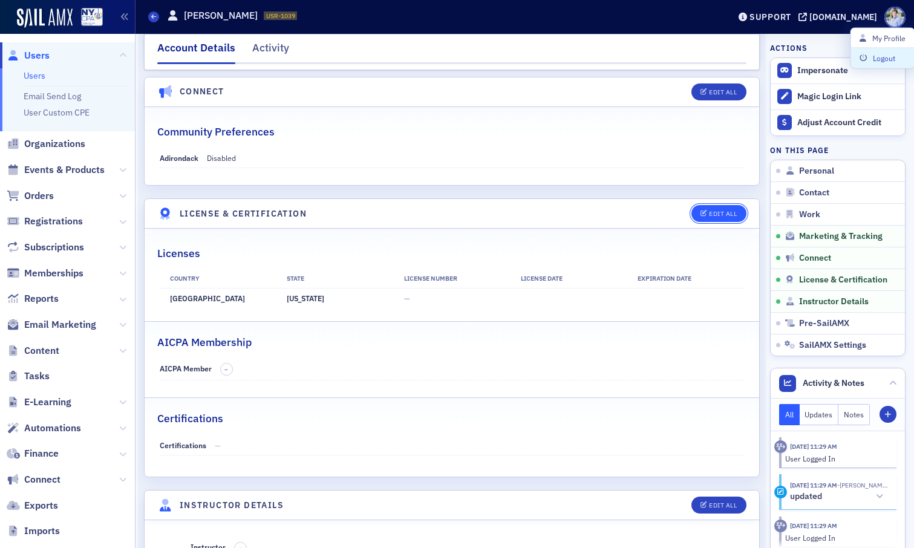
click at [732, 214] on div "Edit All" at bounding box center [723, 213] width 28 height 7
select select "US"
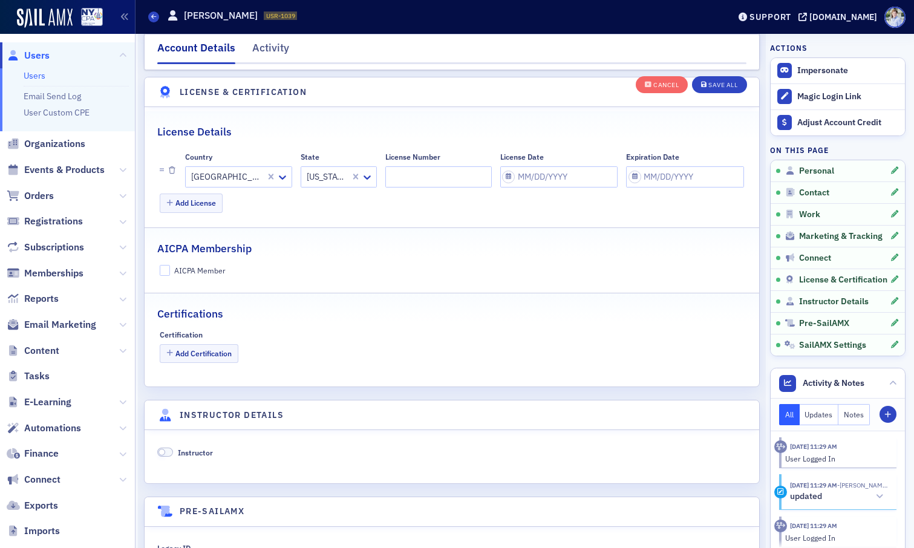
scroll to position [2157, 0]
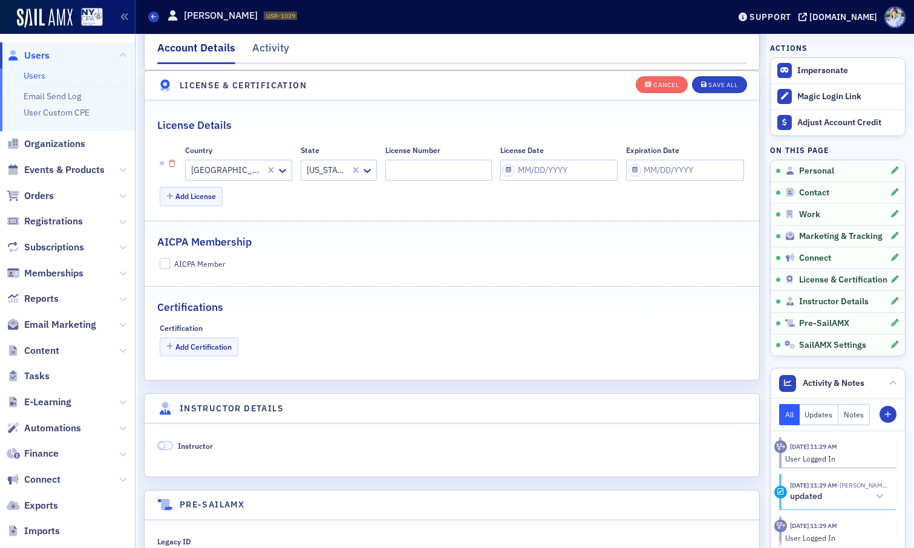
click at [174, 160] on icon "button" at bounding box center [172, 163] width 7 height 7
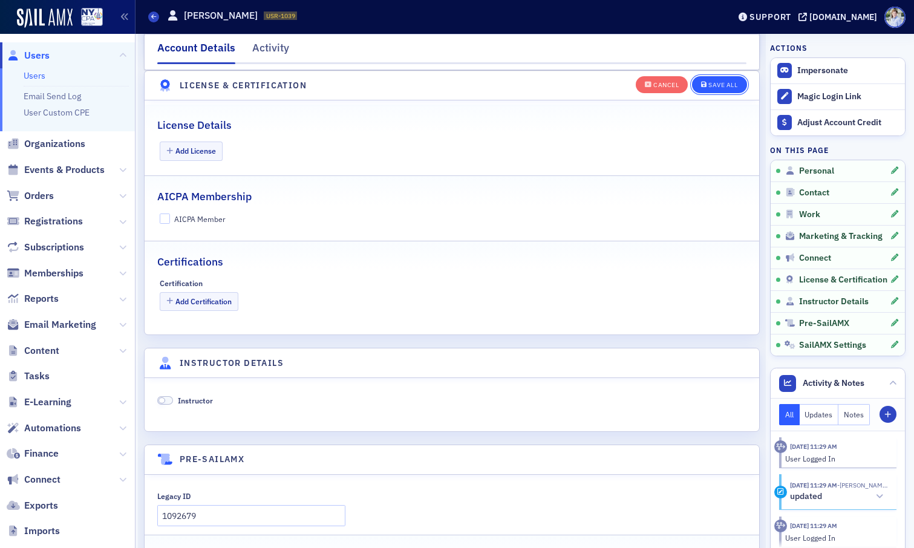
click at [730, 85] on div "Save All" at bounding box center [722, 85] width 29 height 7
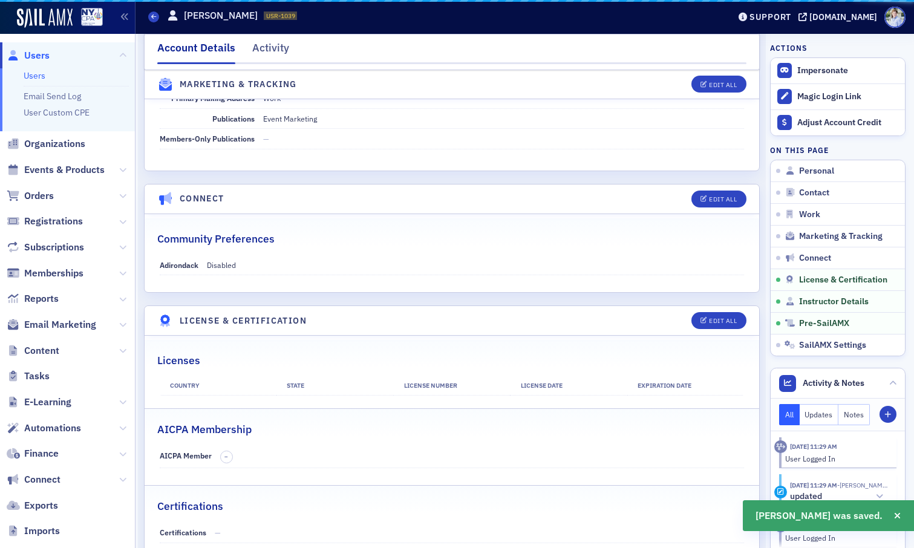
scroll to position [1391, 0]
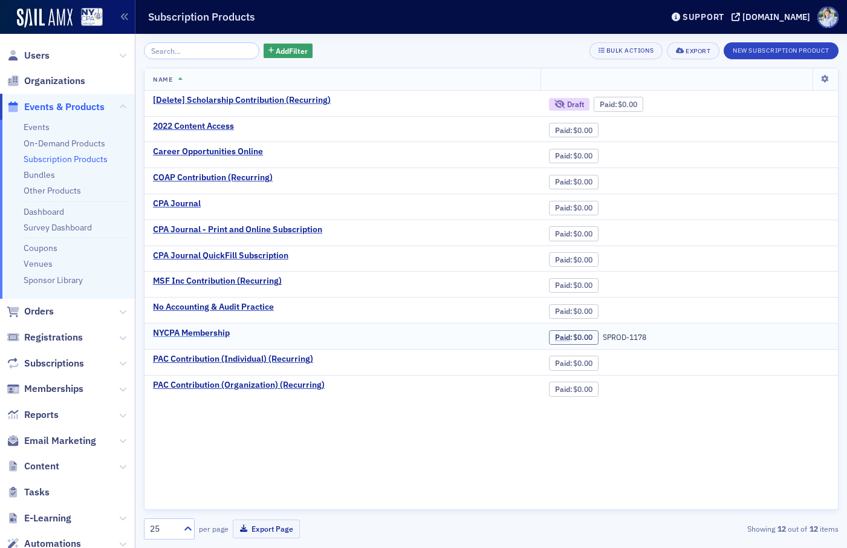
click at [220, 332] on div "NYCPA Membership" at bounding box center [191, 333] width 77 height 11
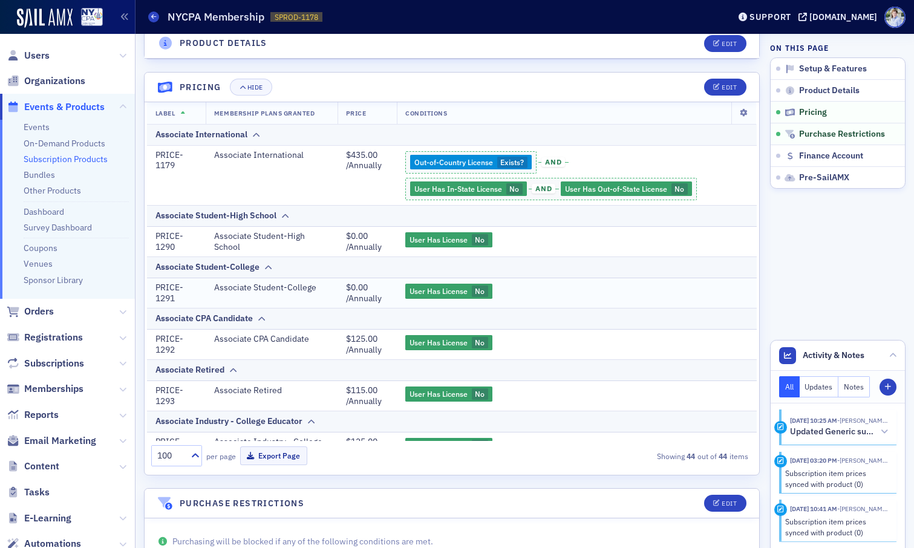
scroll to position [629, 0]
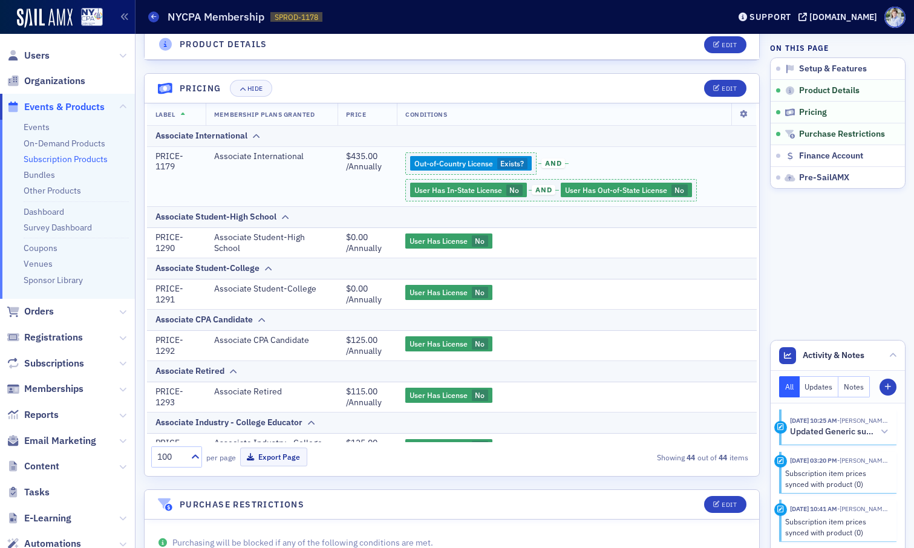
click at [433, 177] on div "Out-of-Country License Exists ? and User Has In-State License No and User Has O…" at bounding box center [576, 176] width 343 height 51
click at [644, 189] on div "Out-of-Country License Exists ? and User Has In-State License No and User Has O…" at bounding box center [576, 176] width 343 height 51
click at [458, 160] on div "Out-of-Country License Exists ? and User Has In-State License No and User Has O…" at bounding box center [576, 176] width 343 height 51
click at [722, 86] on div "Edit" at bounding box center [728, 88] width 15 height 7
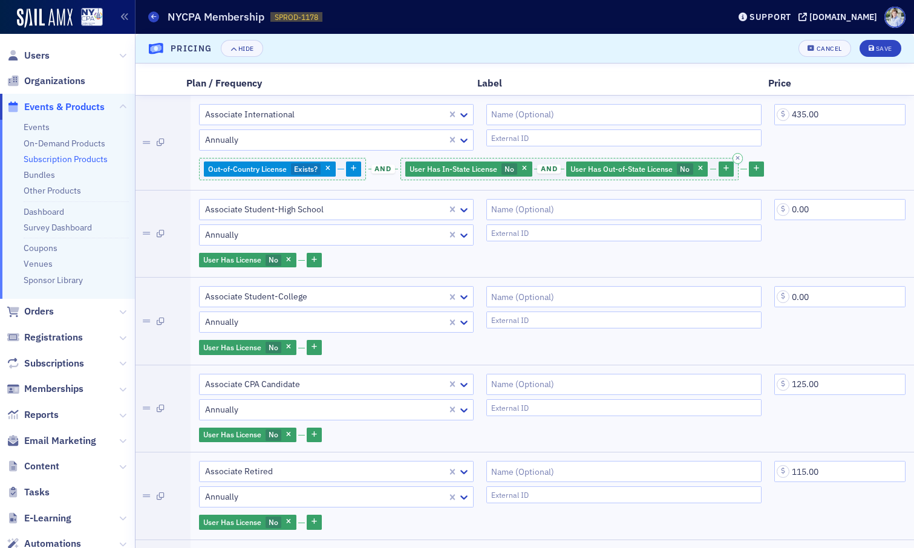
scroll to position [619, 0]
click at [247, 162] on div "Out-of-Country License Exists ?" at bounding box center [270, 168] width 132 height 15
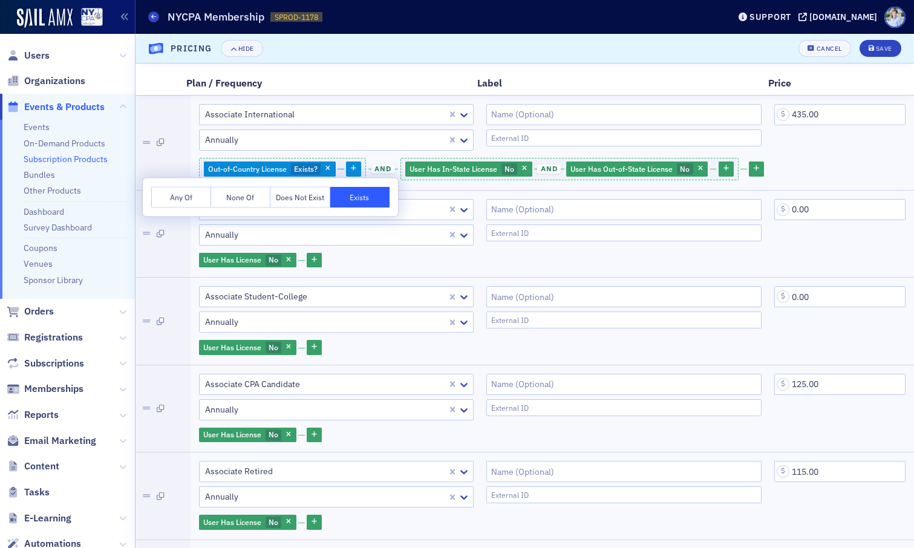
click at [247, 162] on div "Out-of-Country License Exists ?" at bounding box center [270, 168] width 132 height 15
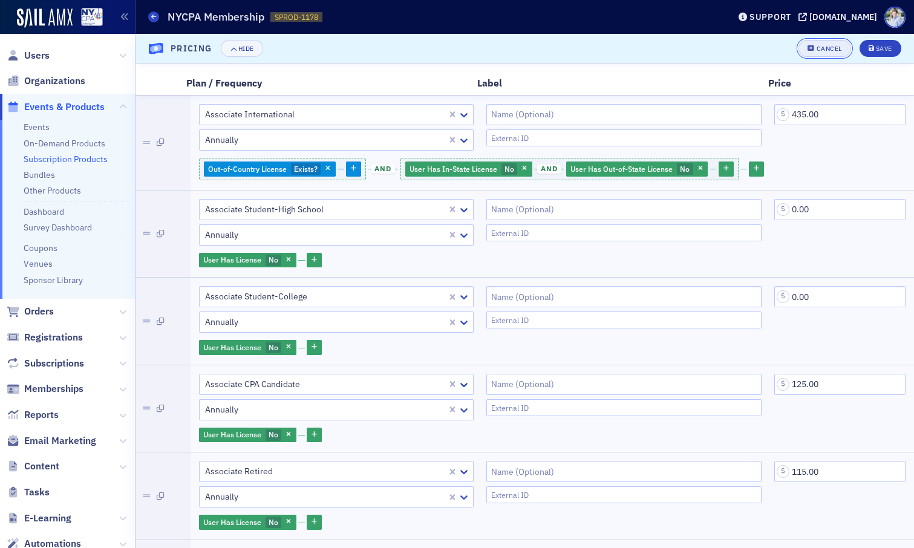
click at [826, 45] on div "Cancel" at bounding box center [828, 48] width 25 height 7
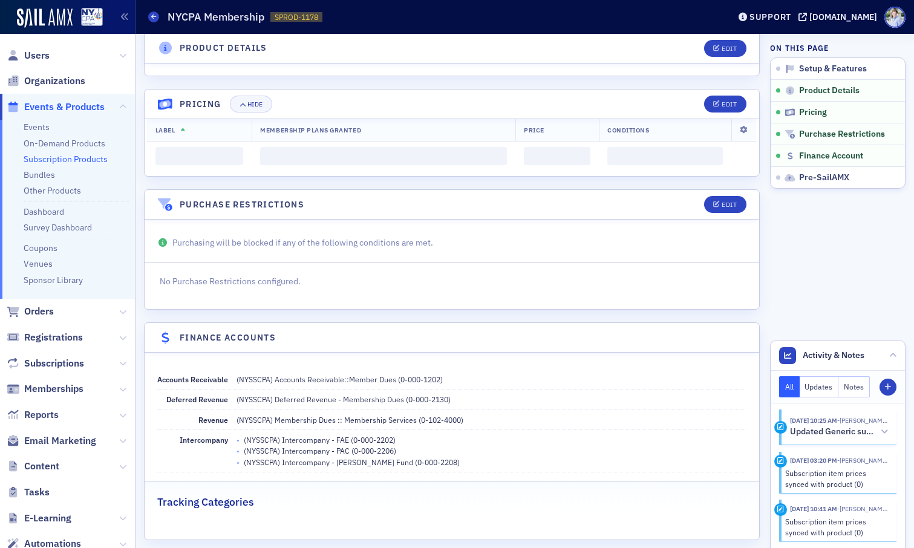
scroll to position [613, 0]
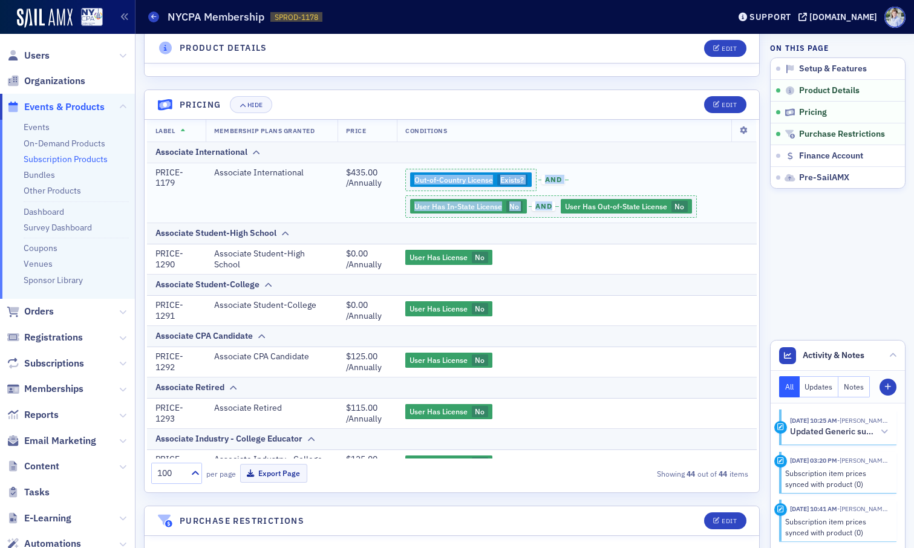
drag, startPoint x: 401, startPoint y: 175, endPoint x: 575, endPoint y: 189, distance: 174.7
click at [575, 189] on td "Out-of-Country License Exists ? and User Has In-State License No and User Has O…" at bounding box center [577, 193] width 360 height 60
click at [575, 189] on div "Out-of-Country License Exists ? and User Has In-State License No and User Has O…" at bounding box center [576, 192] width 343 height 51
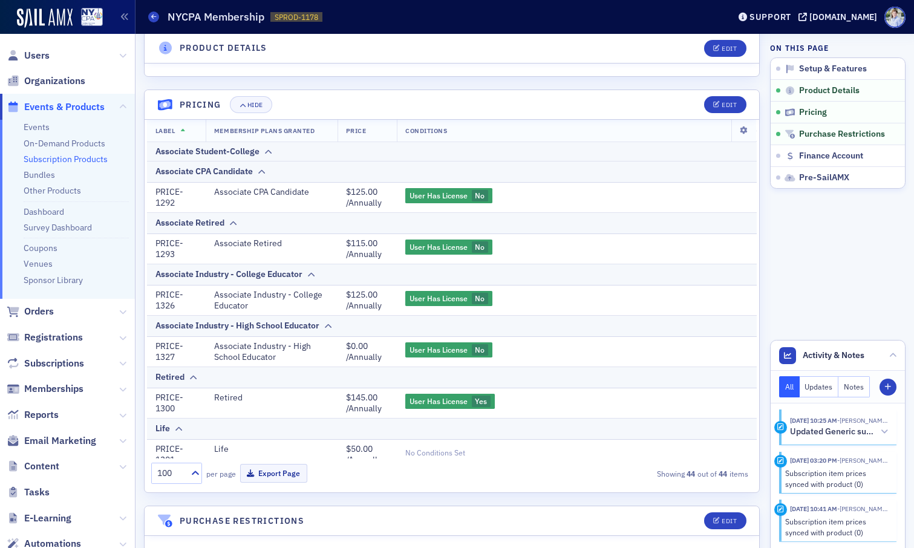
scroll to position [0, 0]
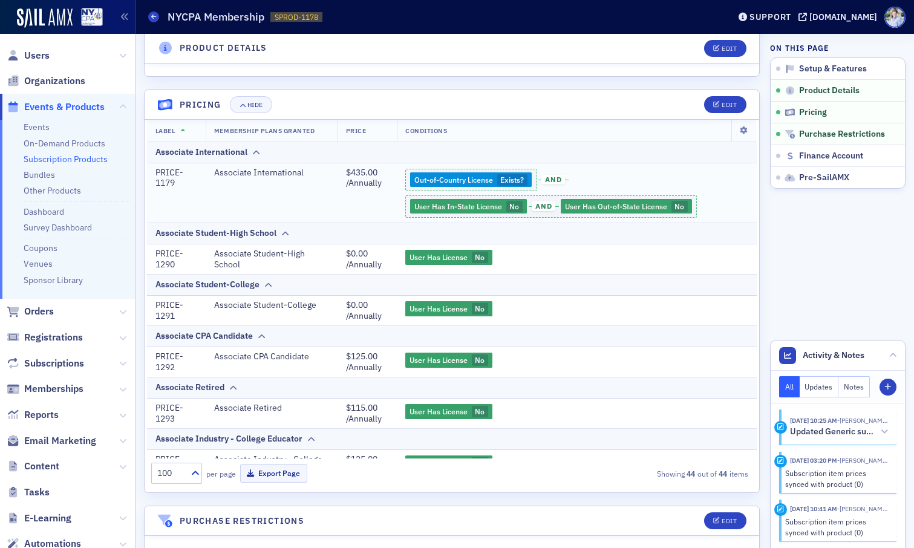
click at [267, 173] on div "Associate International" at bounding box center [271, 172] width 115 height 11
copy div "International"
click at [267, 173] on div "Associate International" at bounding box center [271, 172] width 115 height 11
click at [470, 183] on div "Out-of-Country License Exists ? and User Has In-State License No and User Has O…" at bounding box center [576, 192] width 343 height 51
drag, startPoint x: 410, startPoint y: 180, endPoint x: 527, endPoint y: 179, distance: 116.7
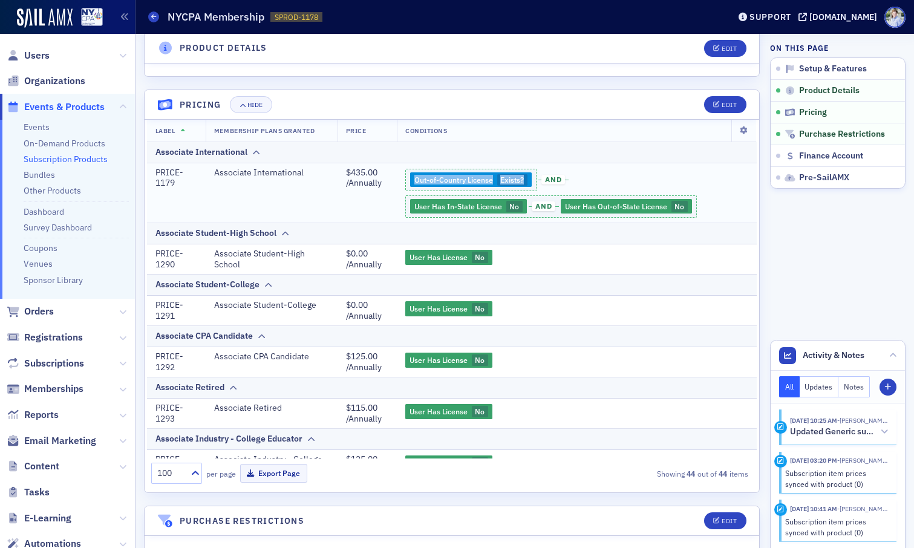
click at [527, 179] on div "Out-of-Country License Exists ? and User Has In-State License No and User Has O…" at bounding box center [576, 192] width 343 height 51
